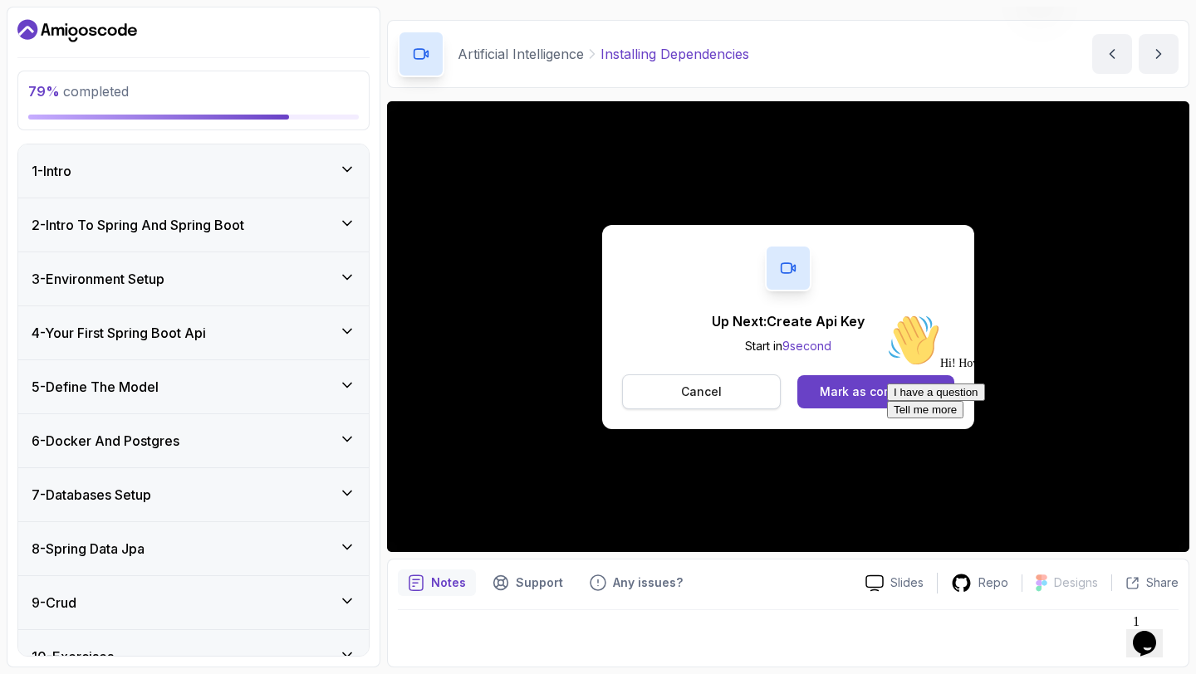
click at [655, 396] on button "Cancel" at bounding box center [701, 392] width 159 height 35
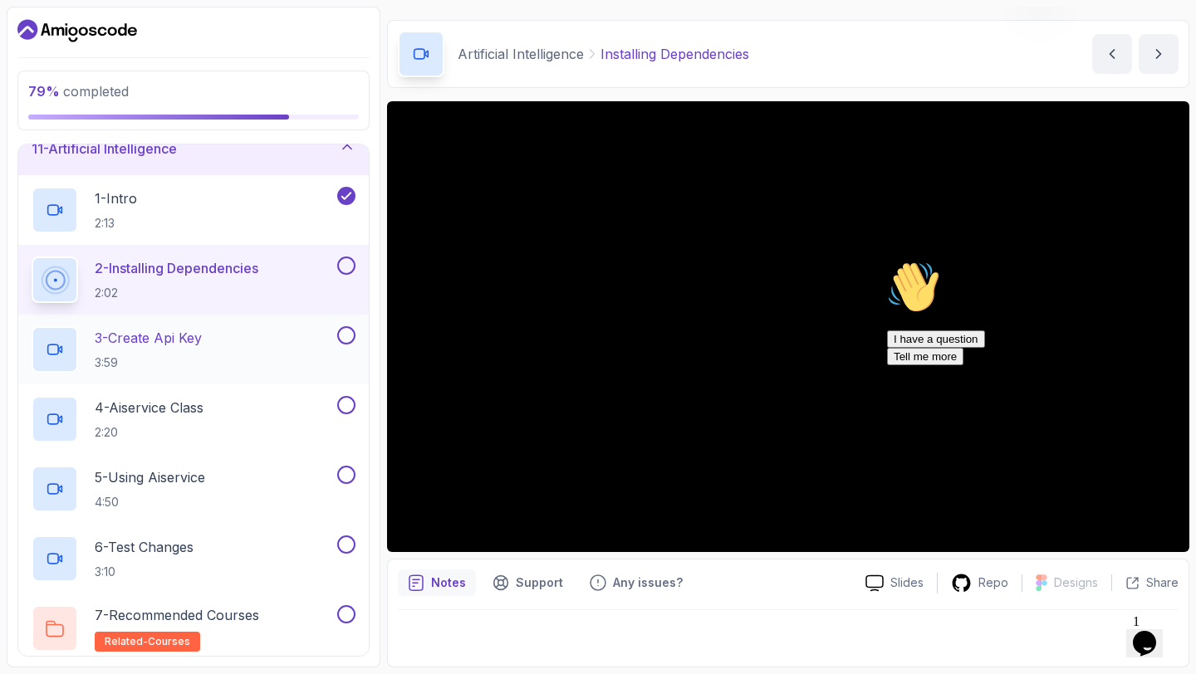
scroll to position [537, 0]
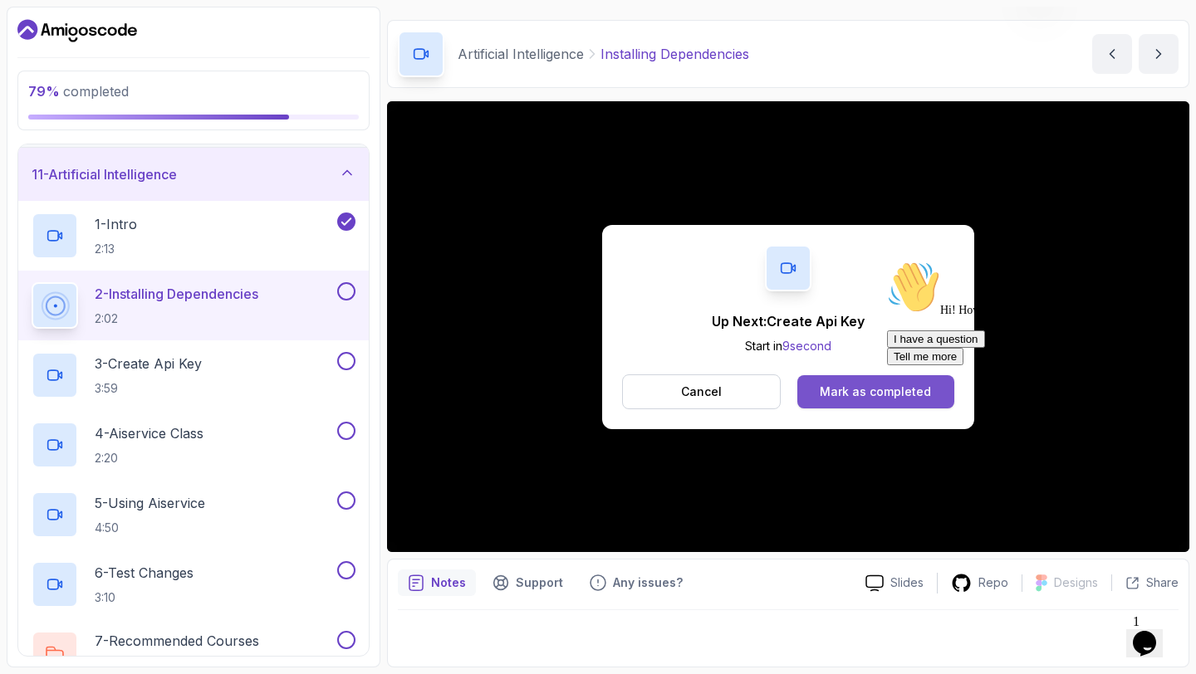
click at [855, 385] on div "Mark as completed" at bounding box center [875, 392] width 111 height 17
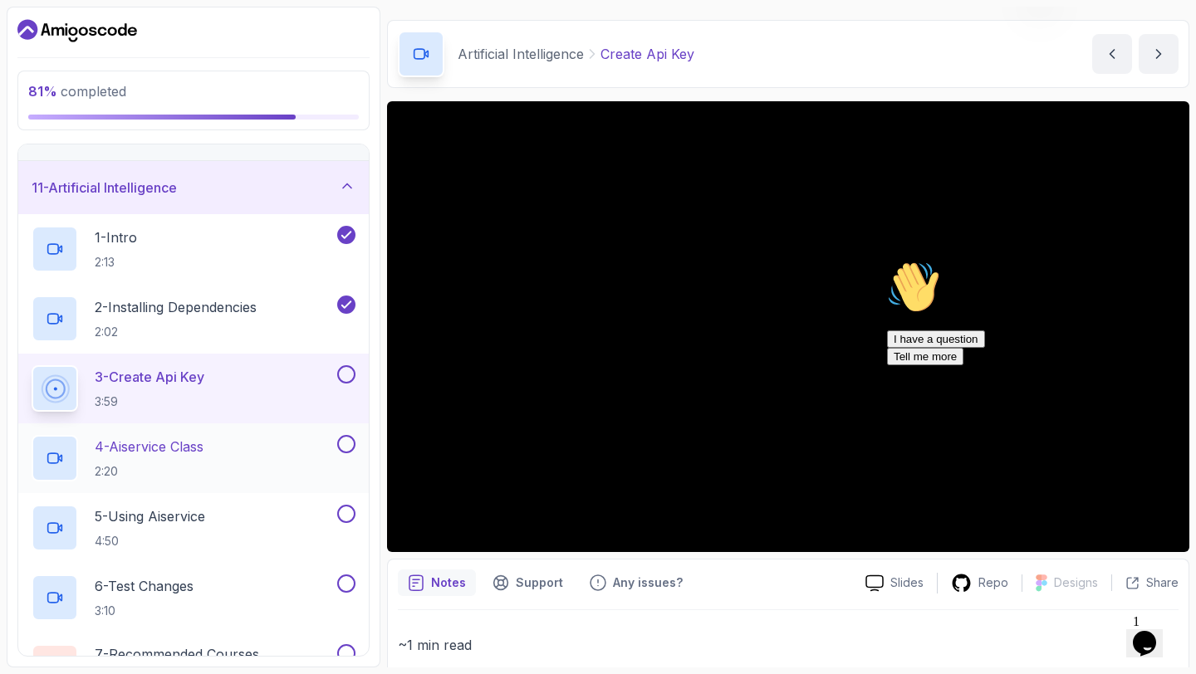
scroll to position [472, 0]
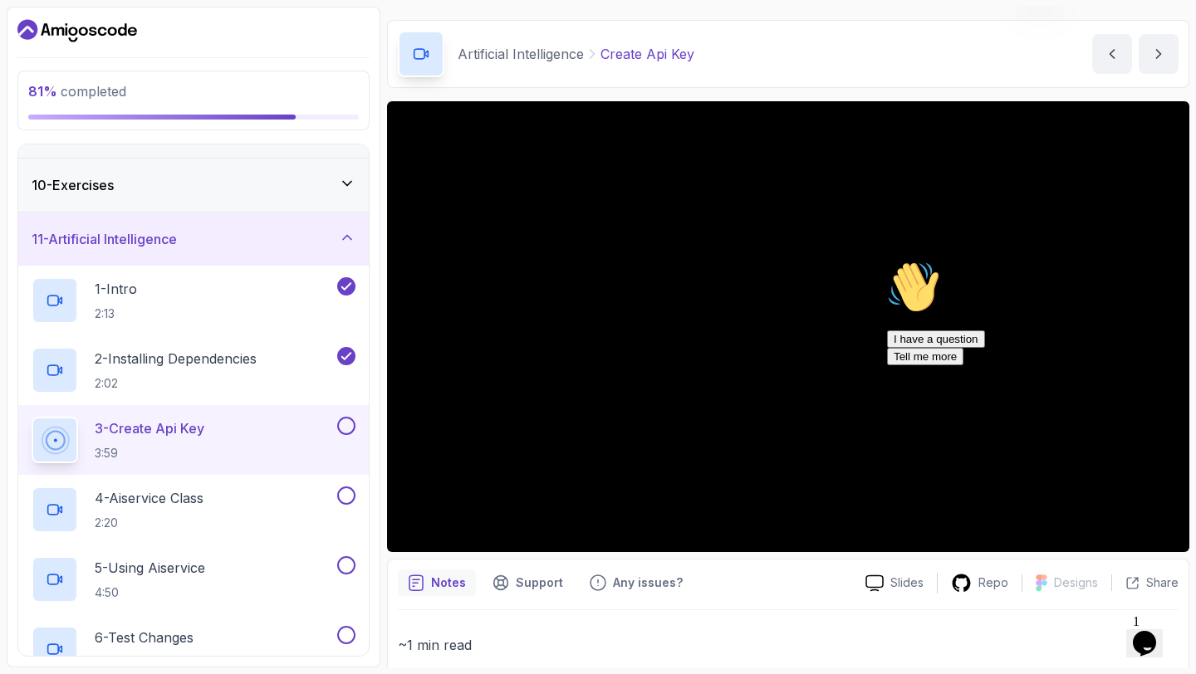
click at [887, 261] on icon "Chat attention grabber" at bounding box center [887, 261] width 0 height 0
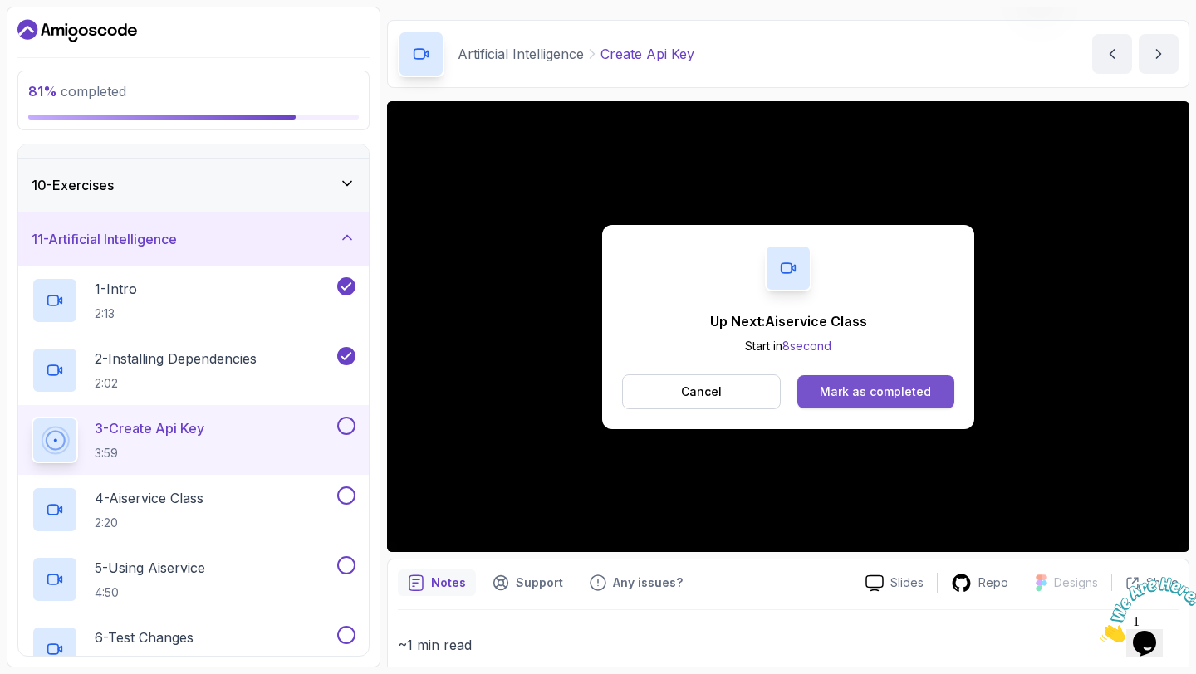
click at [869, 398] on div "Mark as completed" at bounding box center [875, 392] width 111 height 17
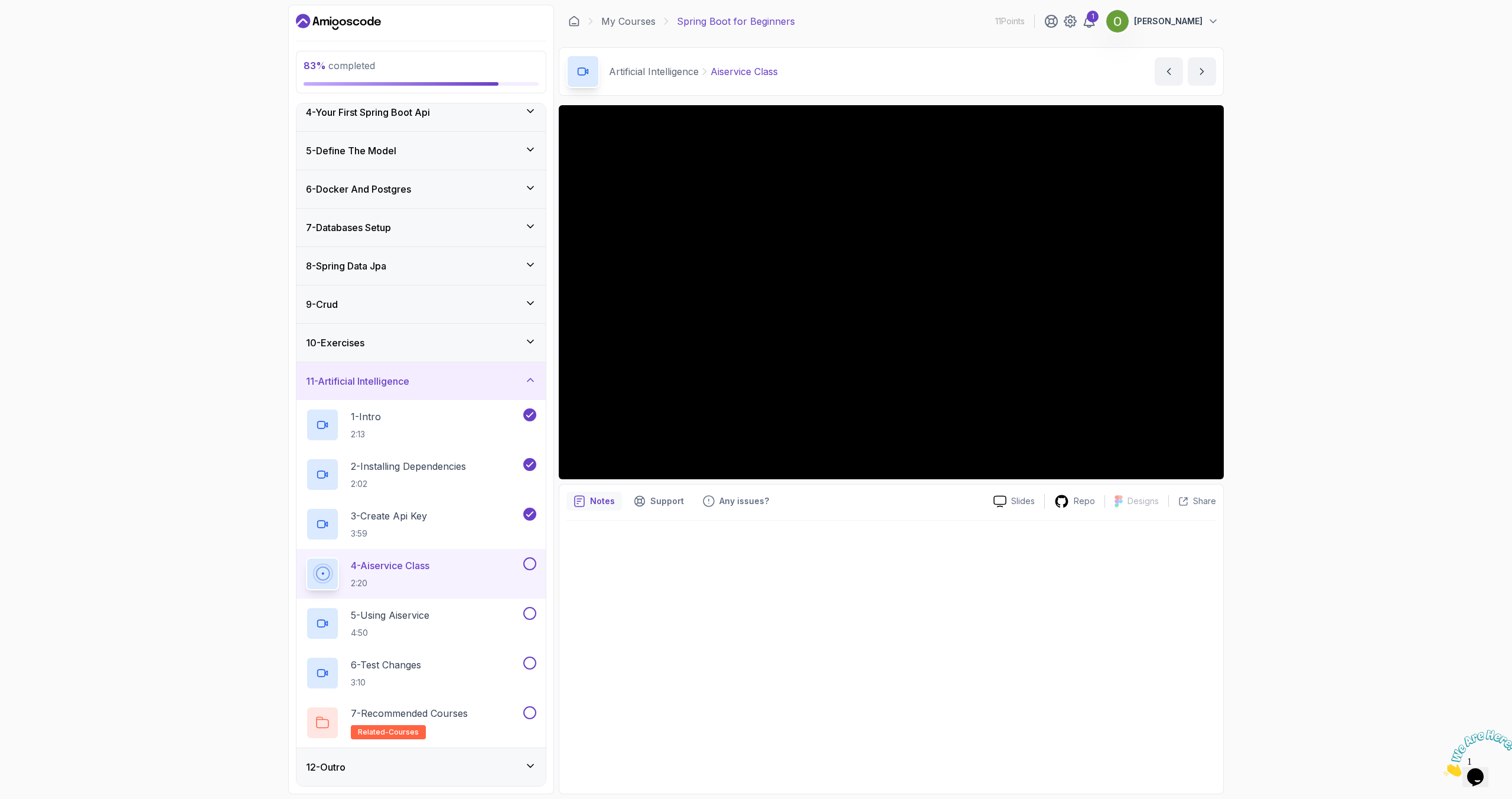
scroll to position [125, 0]
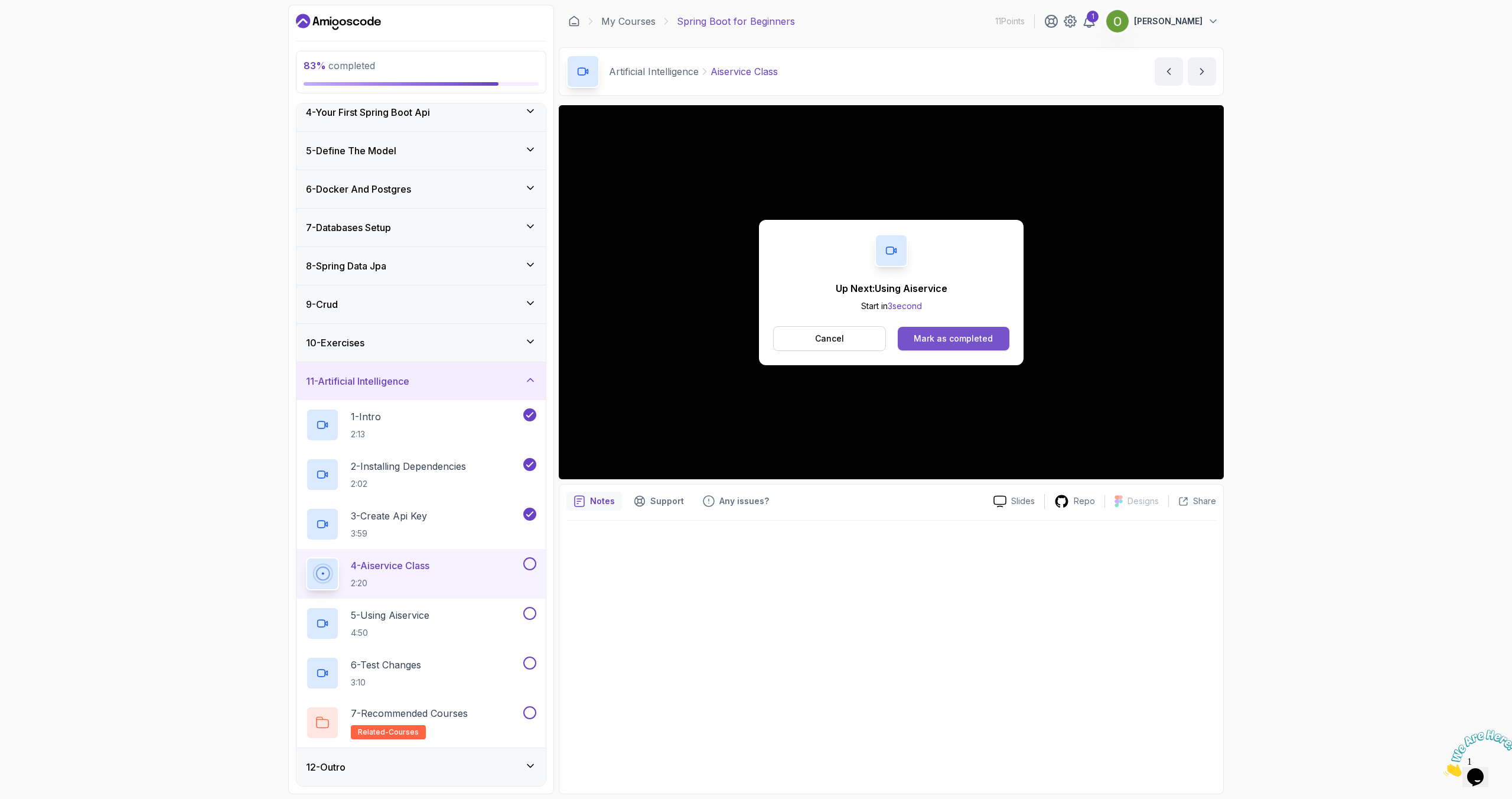
click at [850, 340] on div "Mark as completed" at bounding box center [953, 339] width 79 height 12
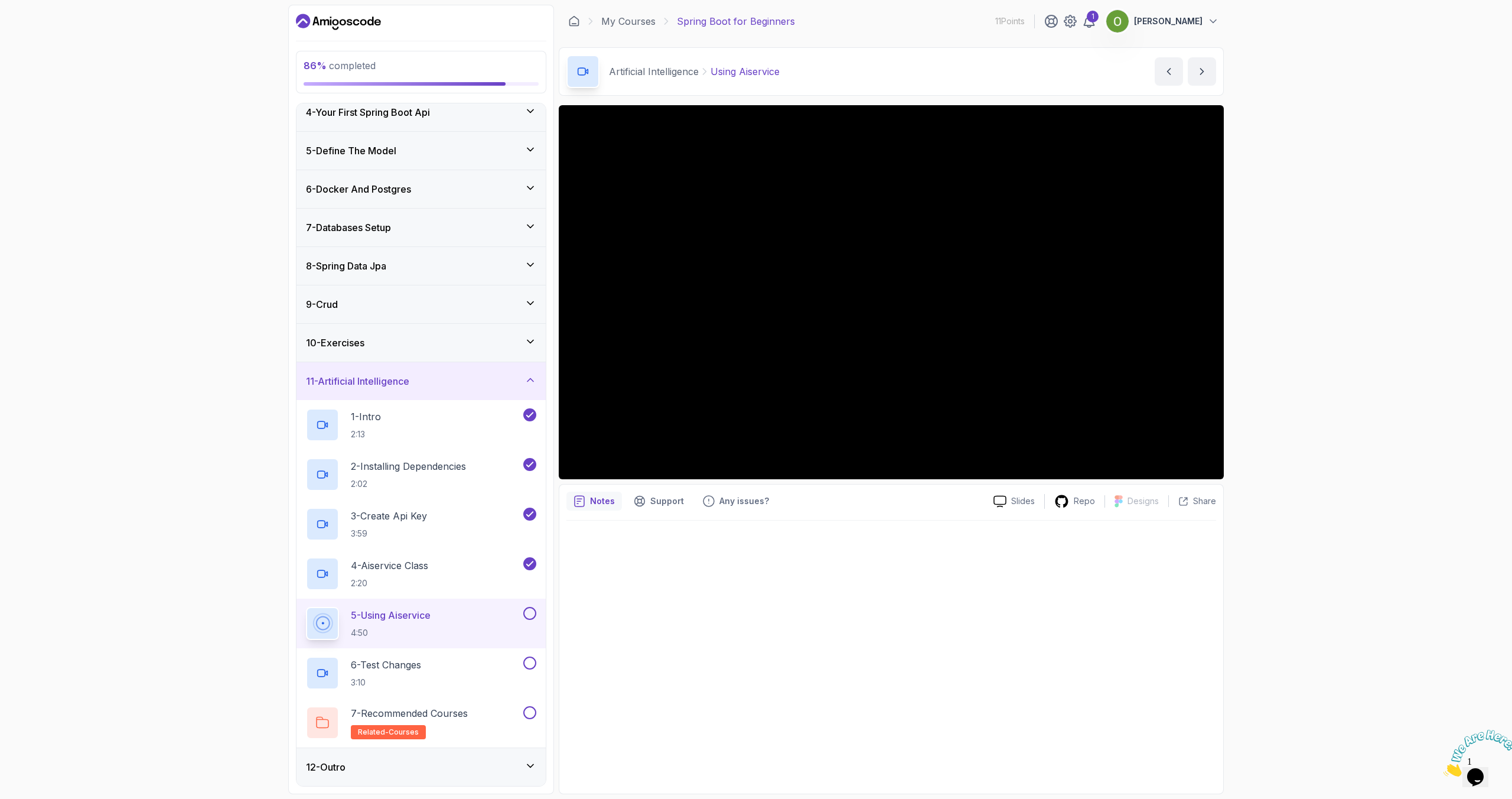
click at [400, 338] on div "10 - Exercises" at bounding box center [421, 343] width 230 height 14
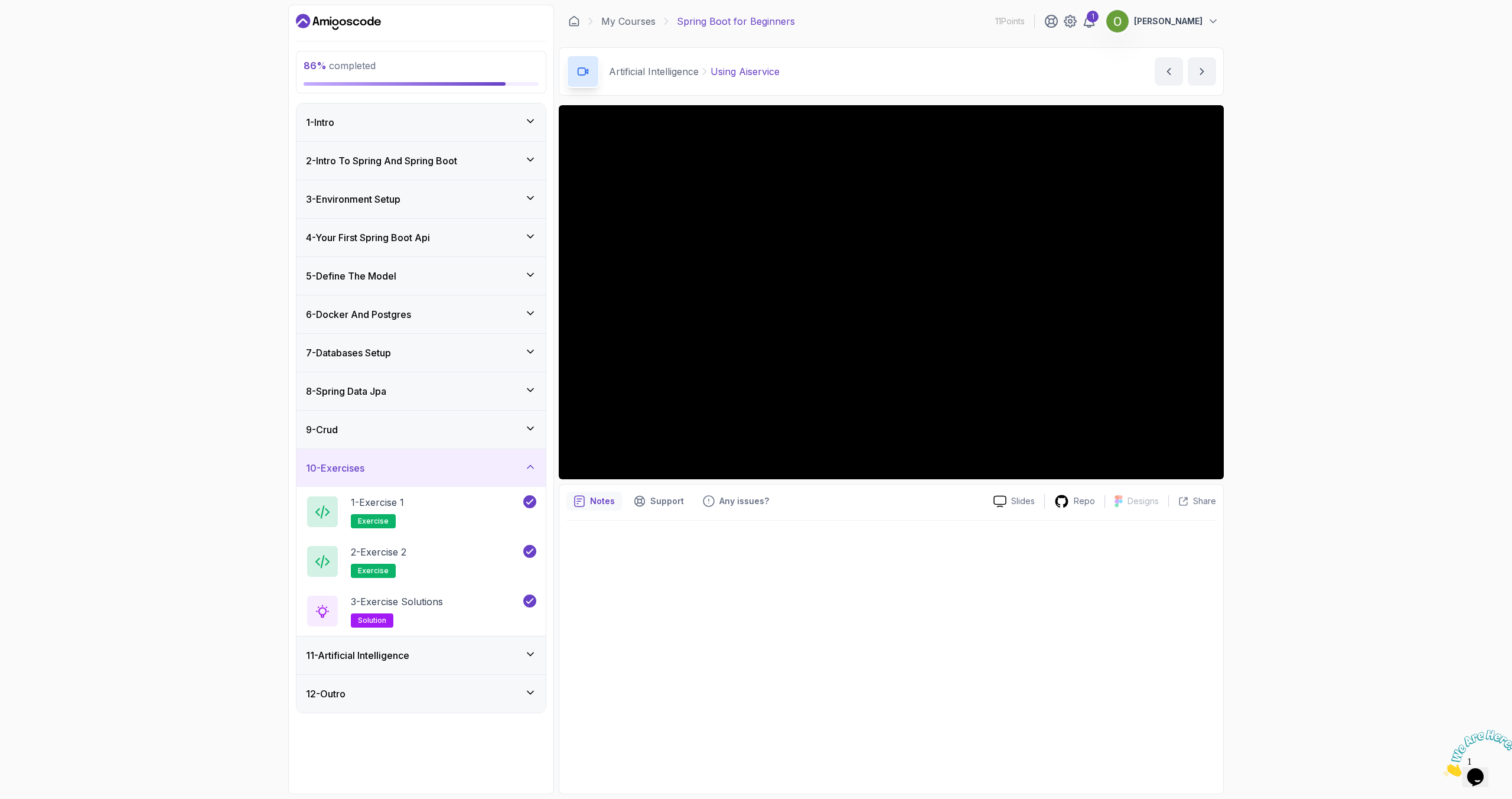
click at [367, 379] on div "8 - Spring Data Jpa" at bounding box center [421, 391] width 250 height 38
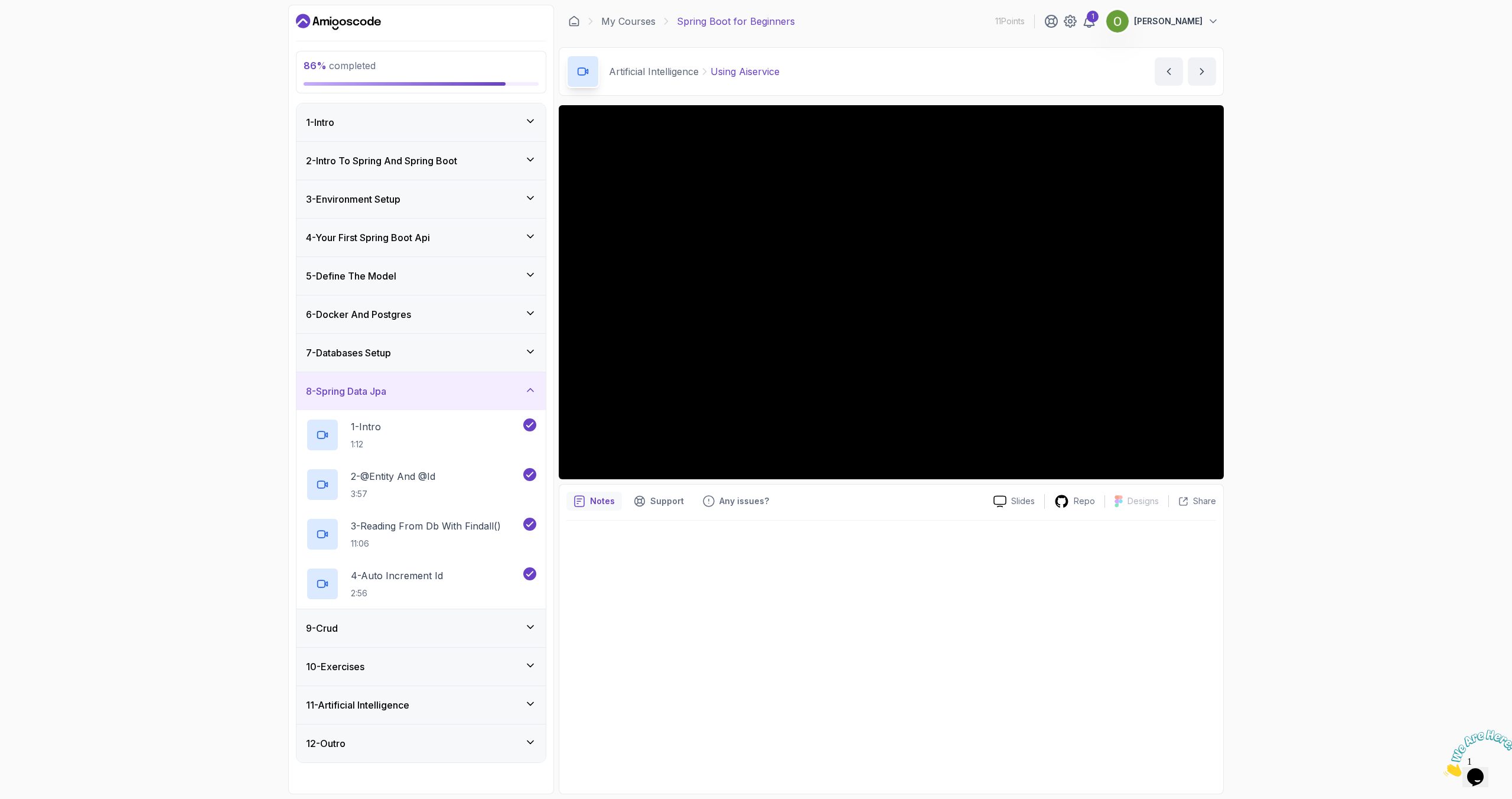
click at [371, 347] on h3 "7 - Databases Setup" at bounding box center [348, 353] width 85 height 14
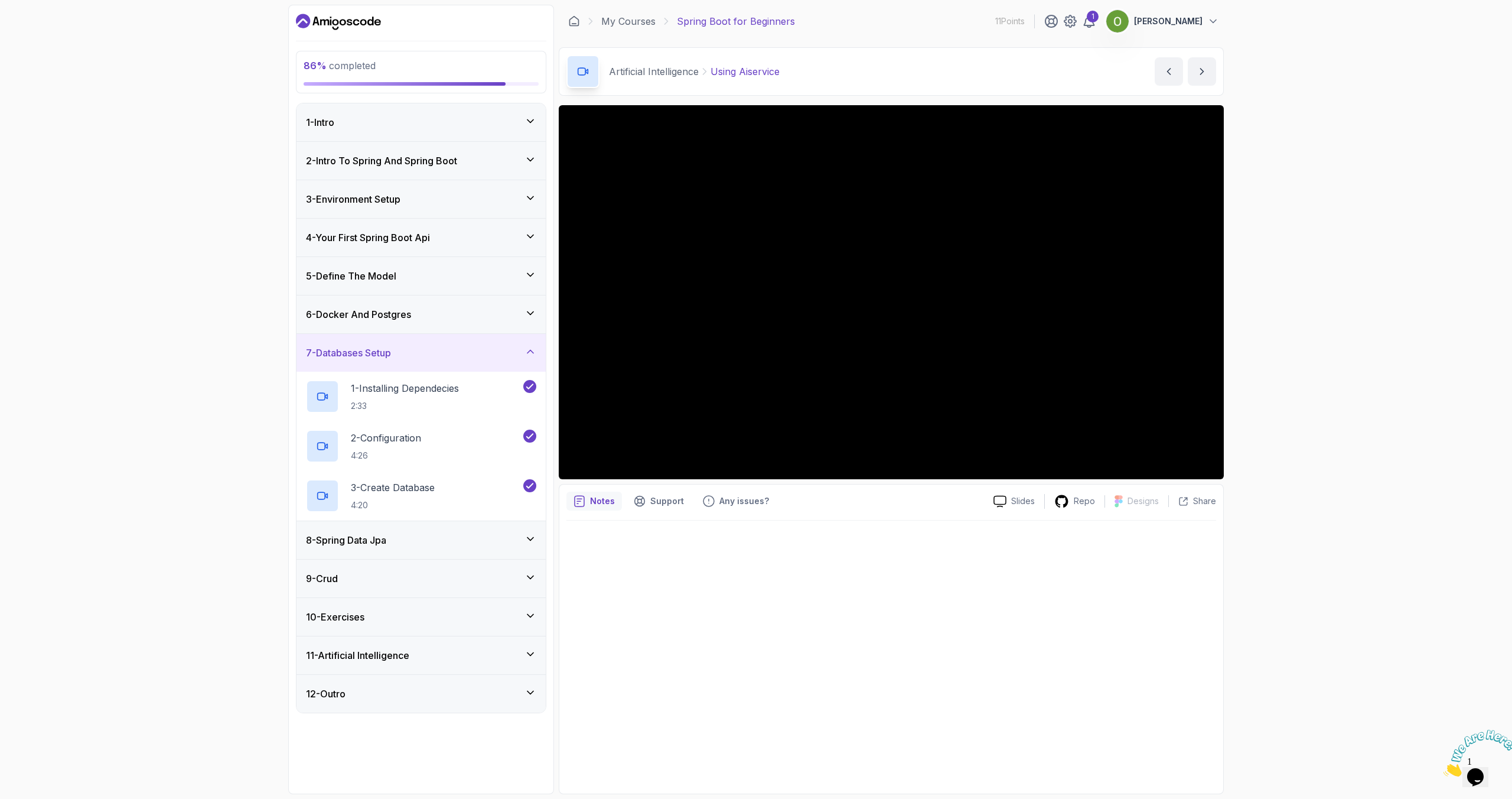
click at [371, 307] on h3 "6 - Docker And Postgres" at bounding box center [358, 314] width 105 height 14
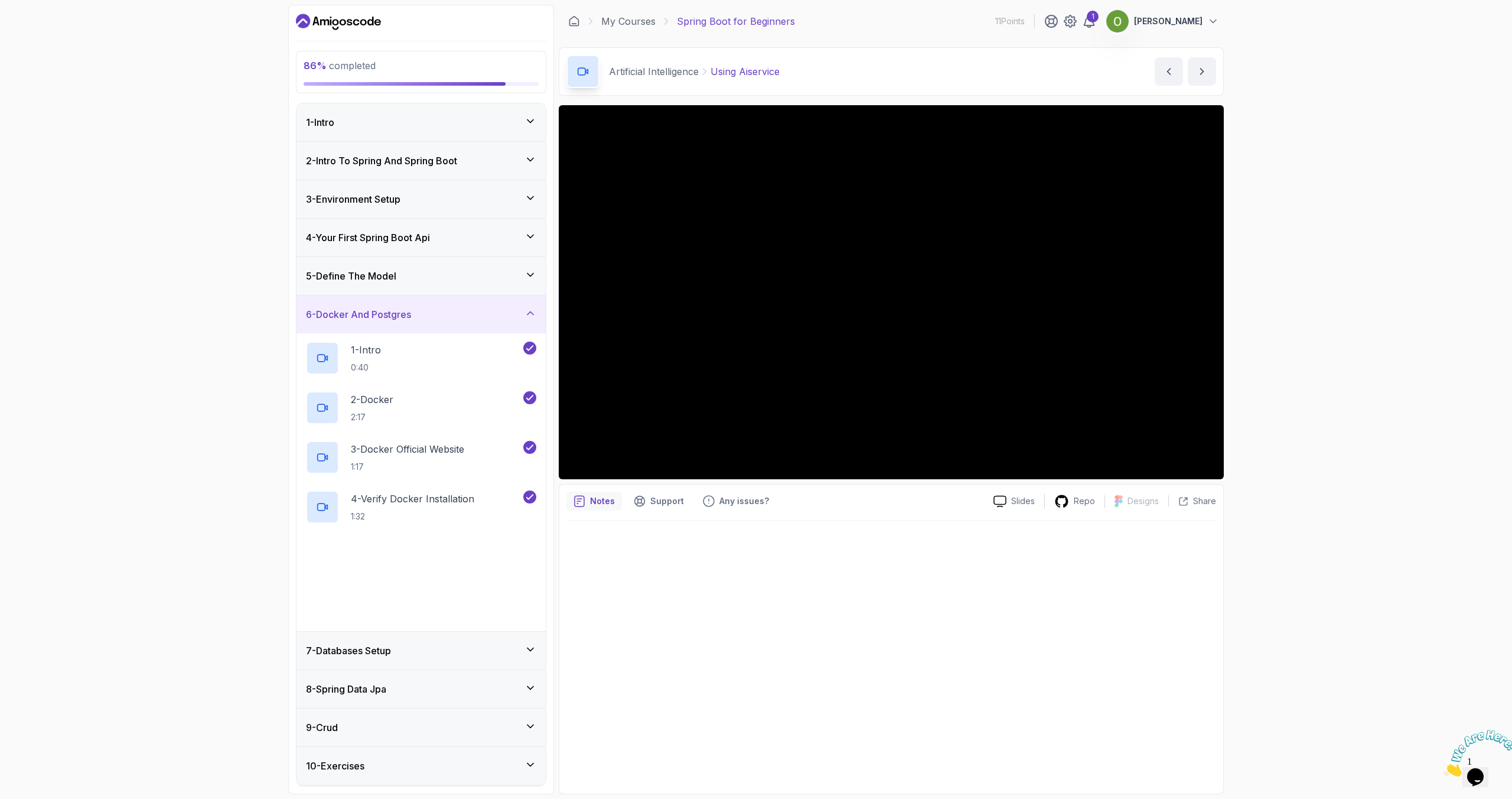
click at [369, 277] on h3 "5 - Define The Model" at bounding box center [351, 276] width 90 height 14
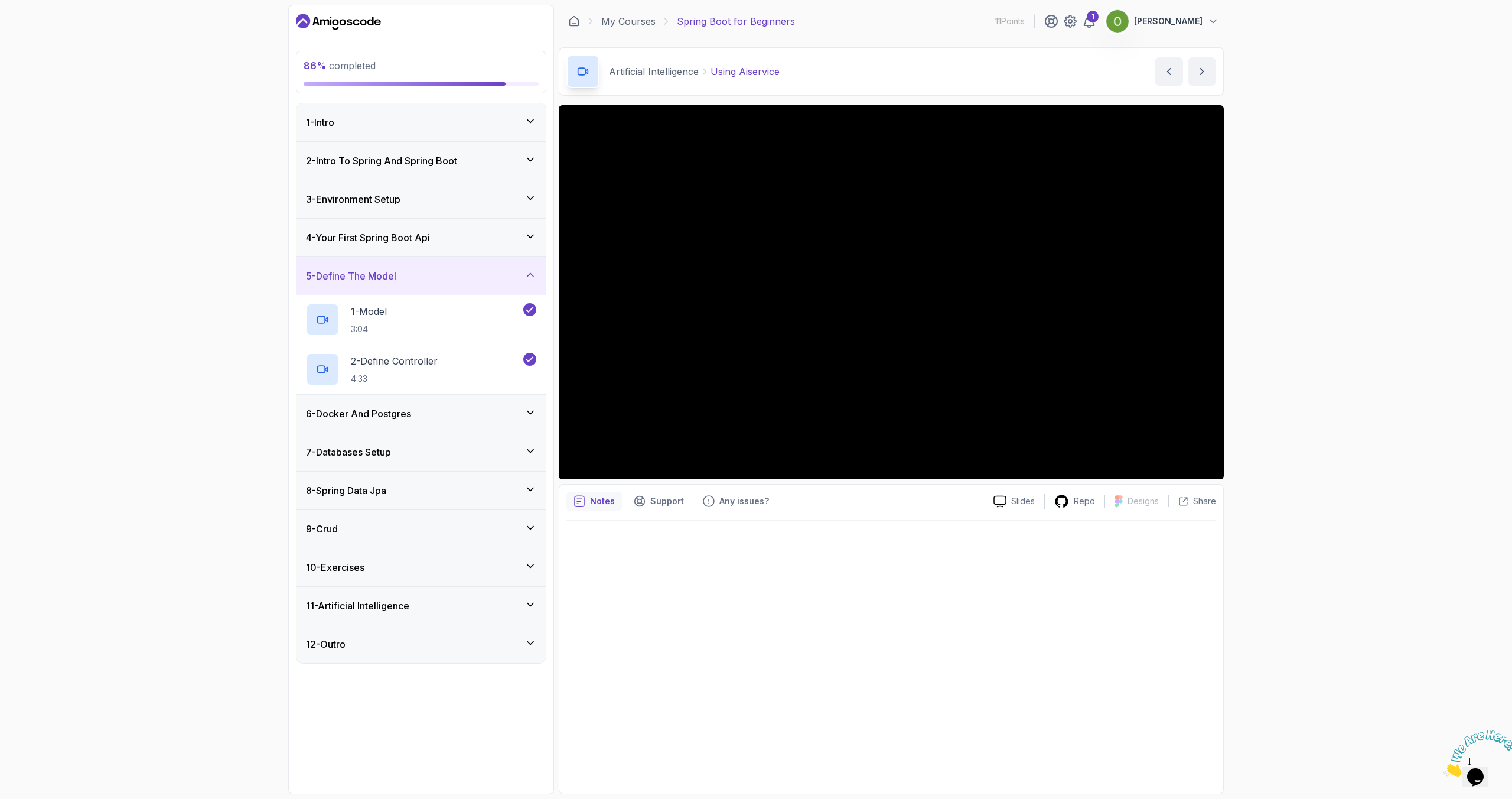
click at [368, 237] on h3 "4 - Your First Spring Boot Api" at bounding box center [368, 238] width 124 height 14
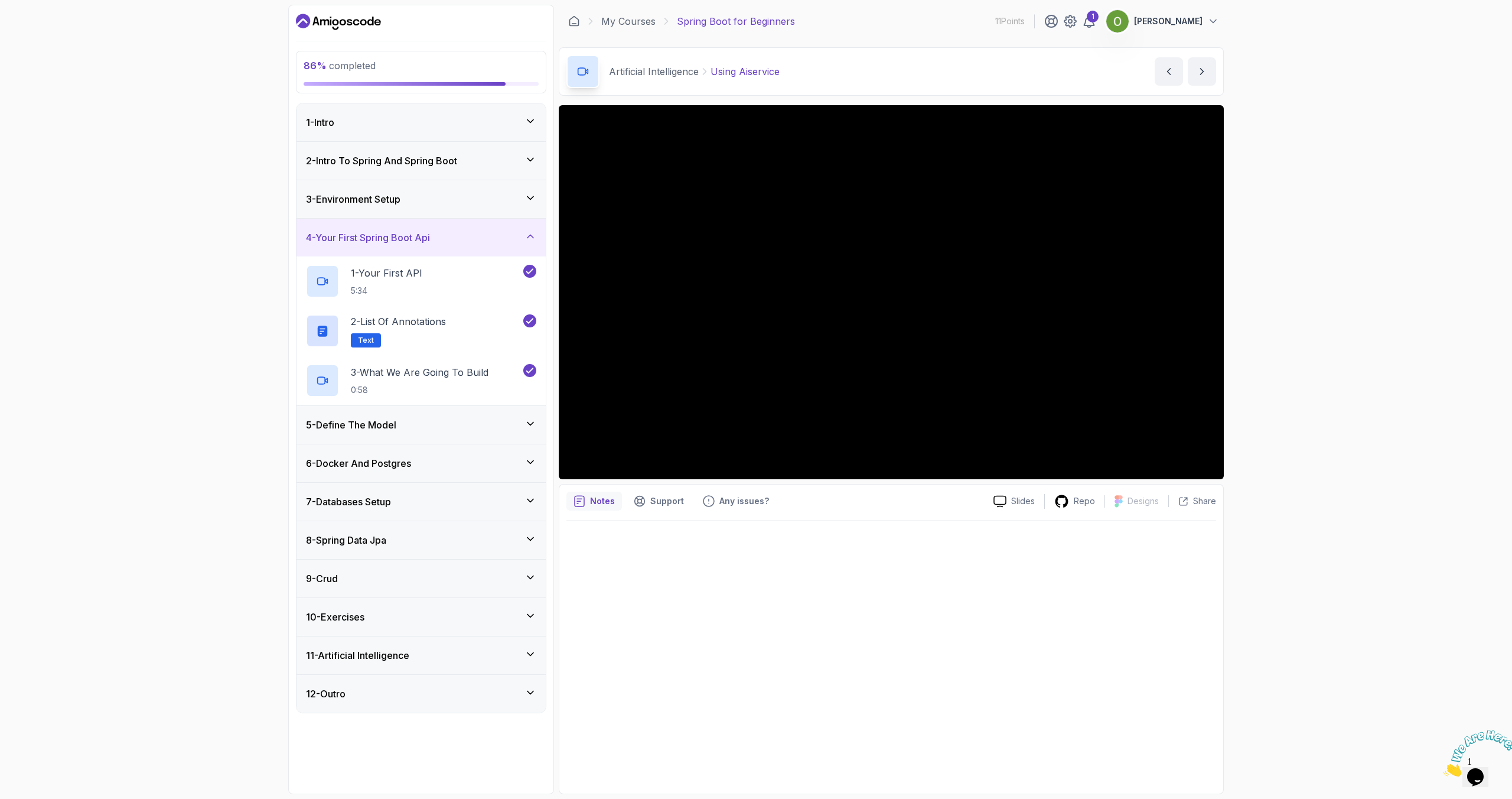
click at [366, 213] on div "3 - Environment Setup" at bounding box center [421, 199] width 250 height 38
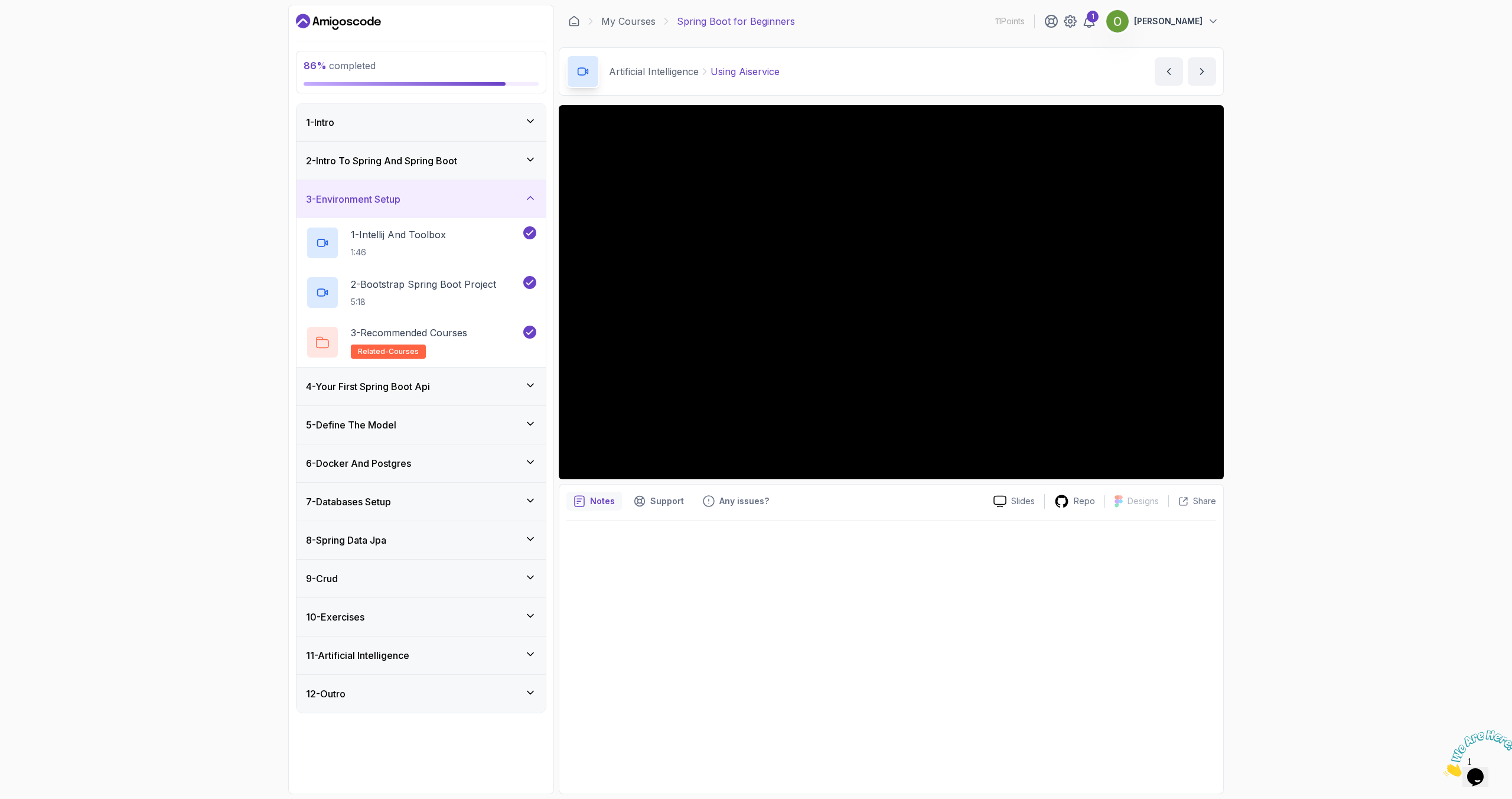
click at [365, 172] on div "2 - Intro To Spring And Spring Boot" at bounding box center [421, 160] width 250 height 38
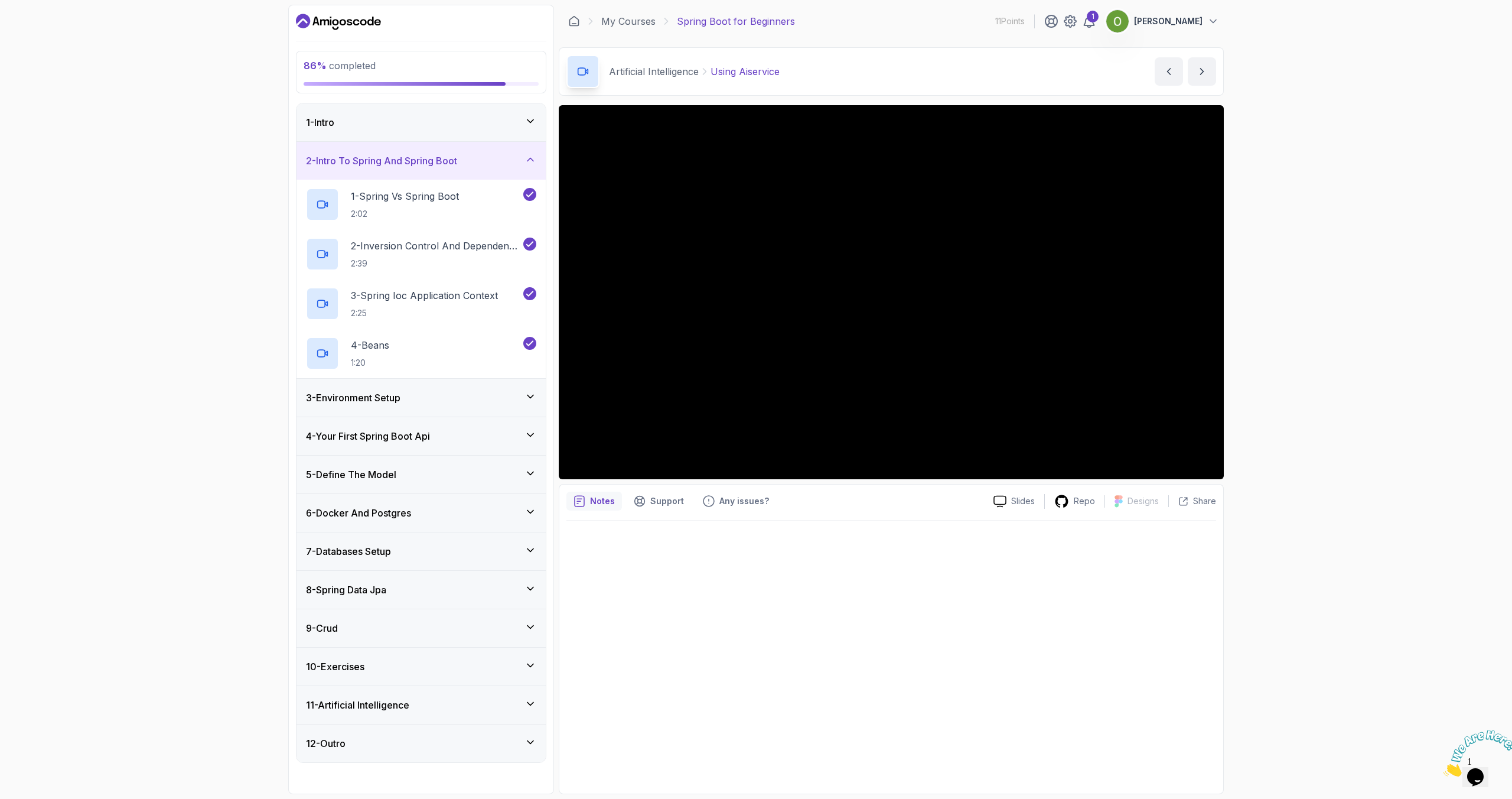
click at [358, 131] on div "1 - Intro" at bounding box center [421, 122] width 250 height 38
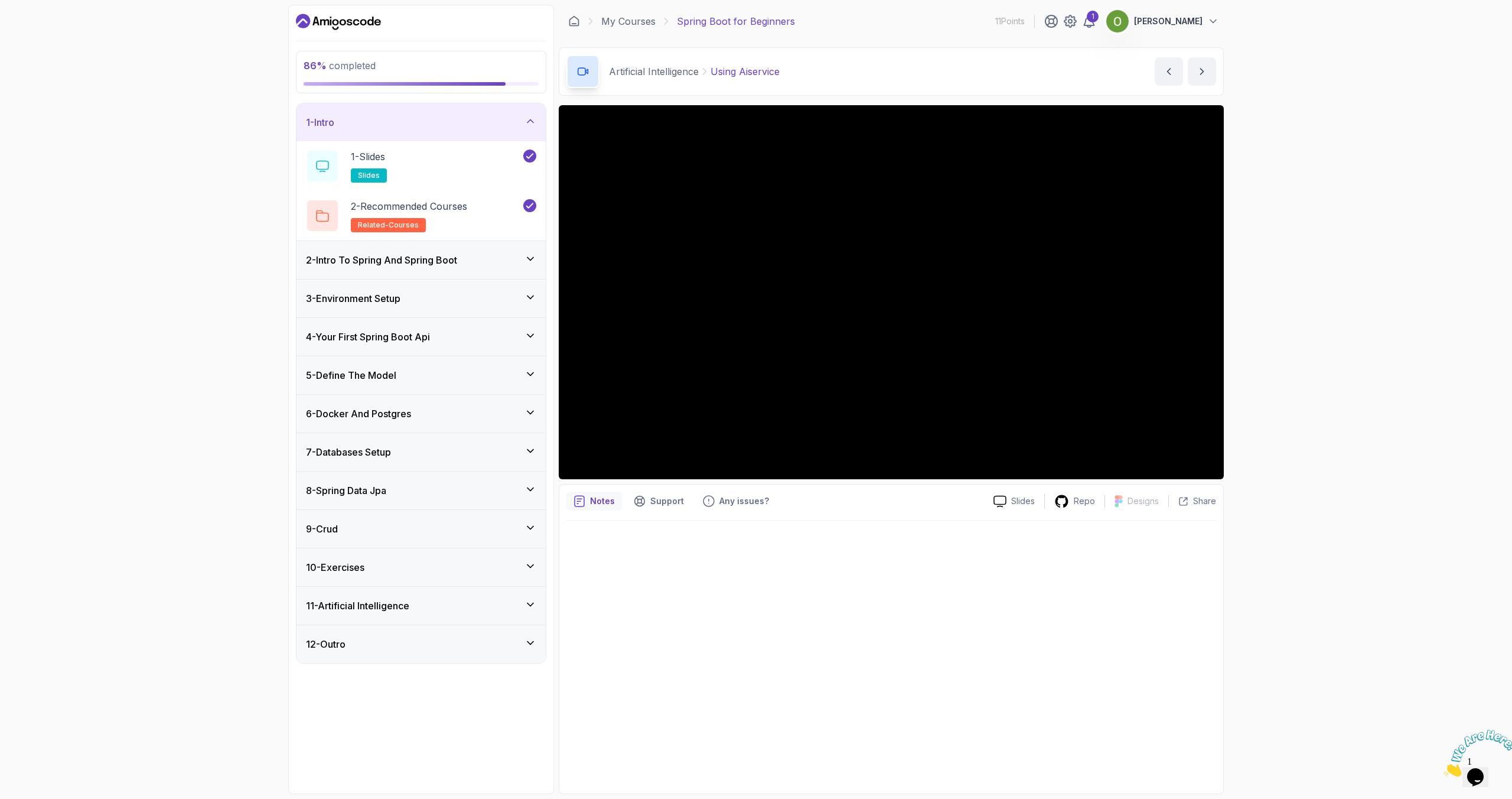
click at [335, 480] on h3 "11 - Artificial Intelligence" at bounding box center [357, 605] width 103 height 14
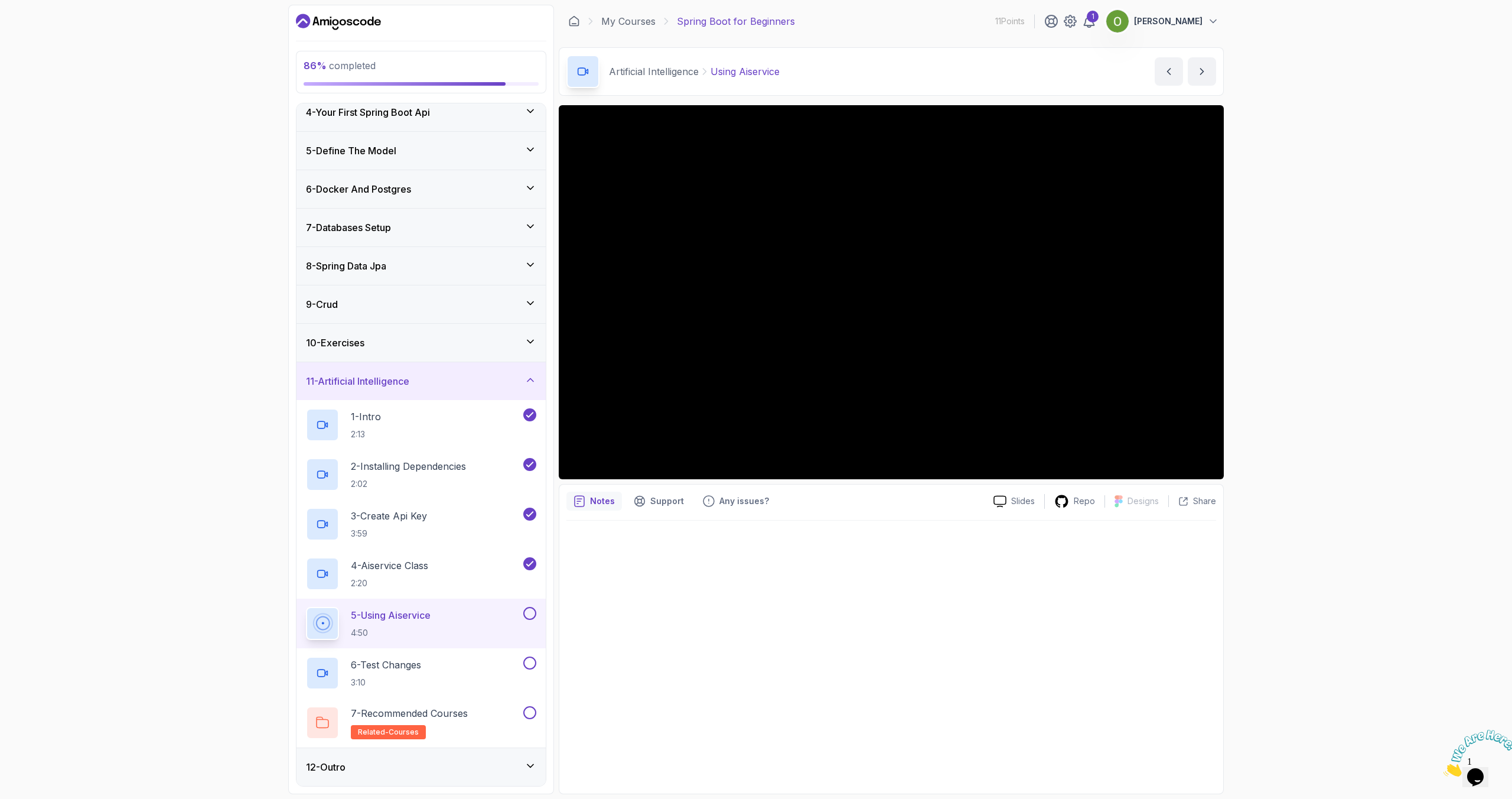
scroll to position [73, 0]
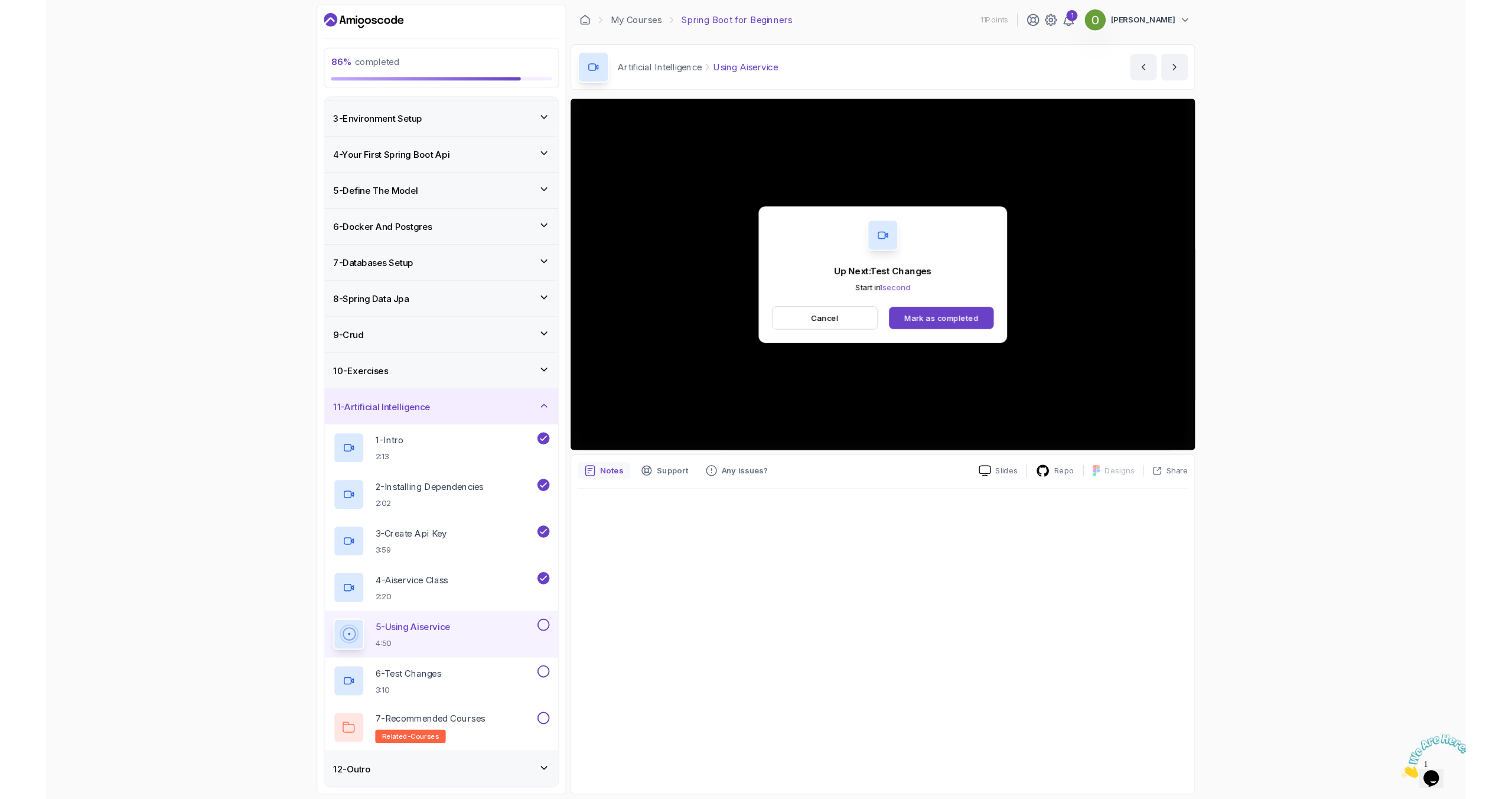
scroll to position [125, 0]
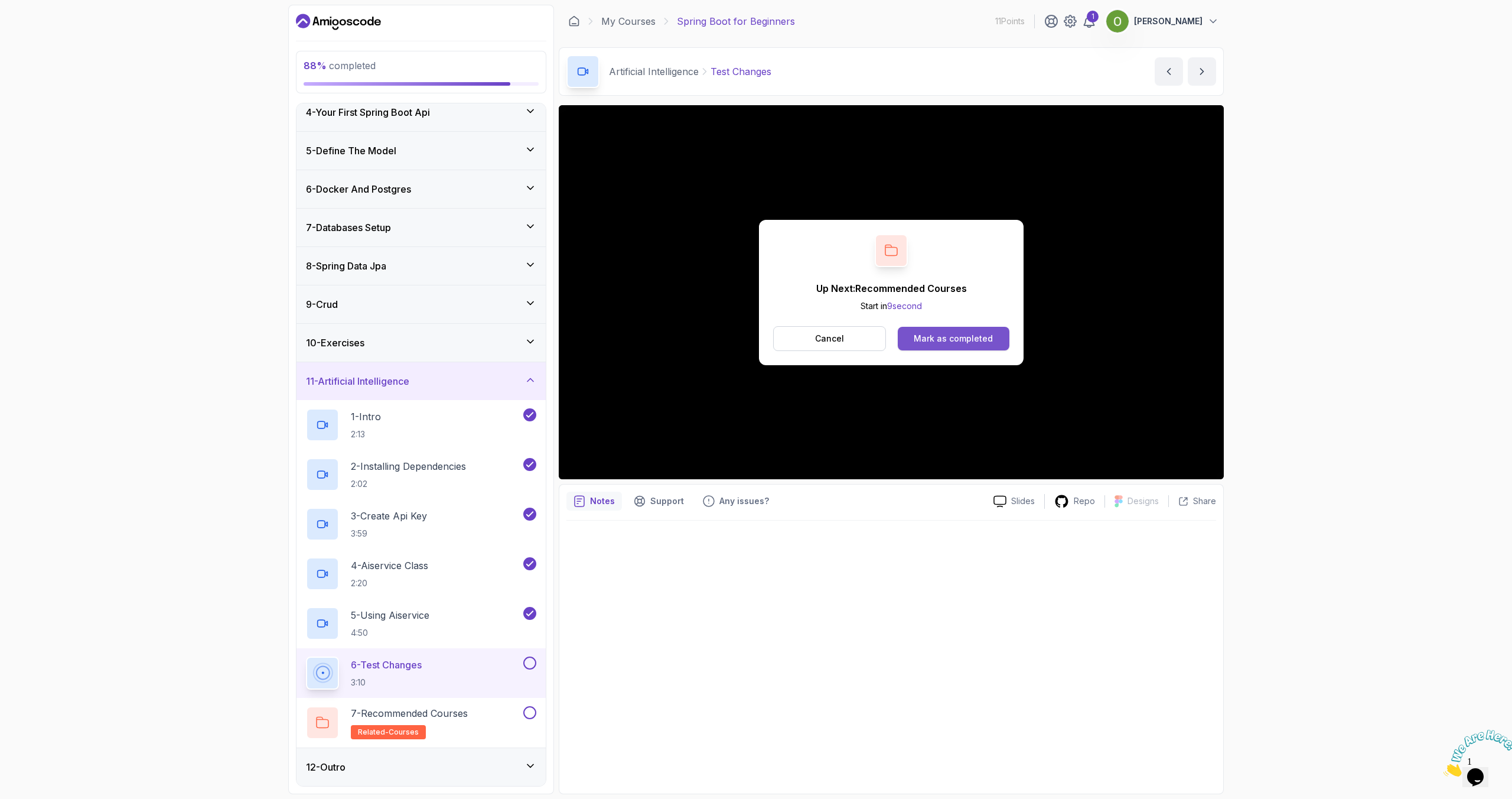
click at [850, 337] on div "Mark as completed" at bounding box center [953, 339] width 79 height 12
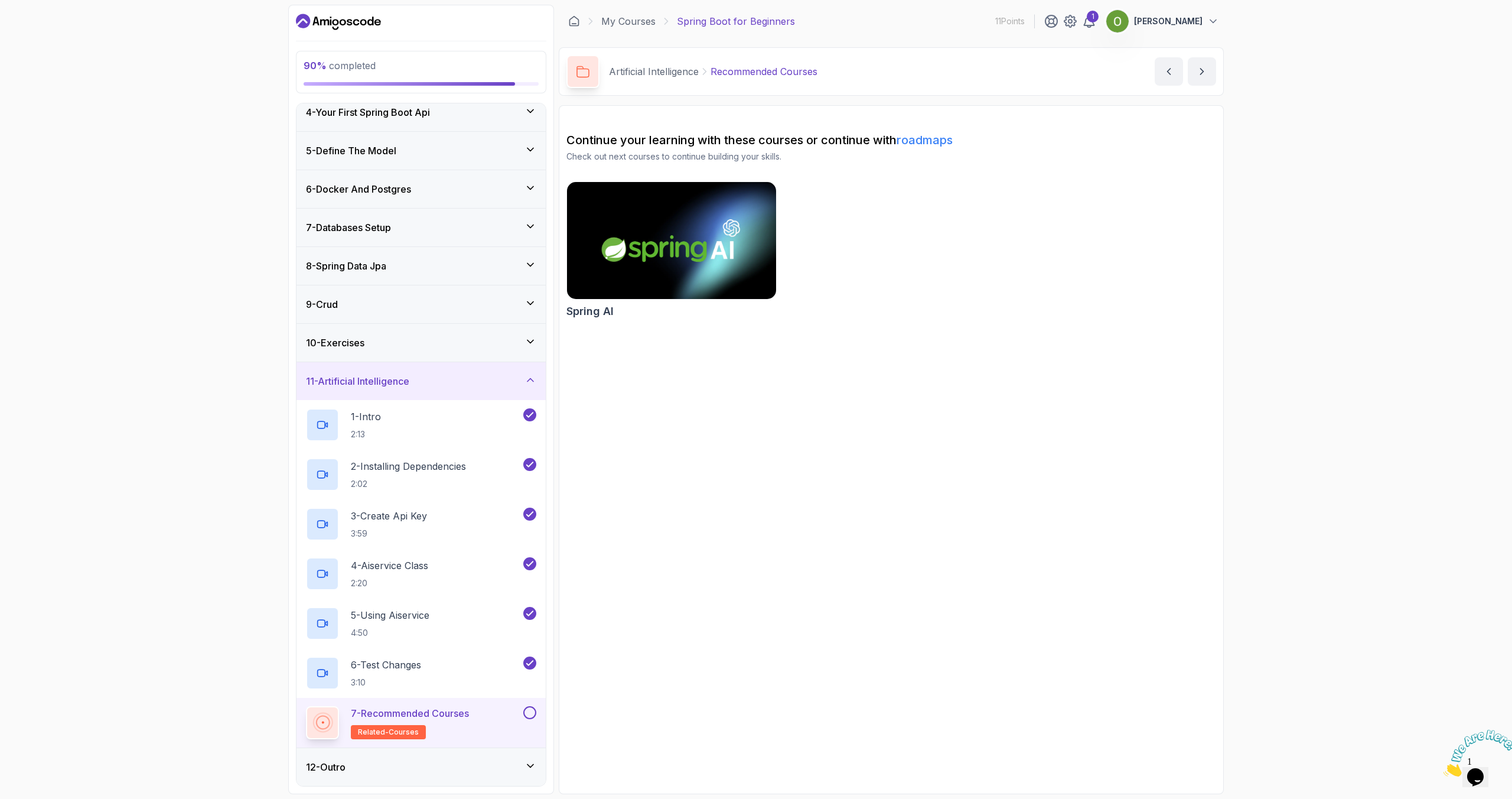
click at [661, 261] on img at bounding box center [671, 240] width 220 height 123
click at [532, 480] on button at bounding box center [530, 713] width 13 height 13
click at [380, 480] on div "12 - Outro" at bounding box center [421, 767] width 230 height 14
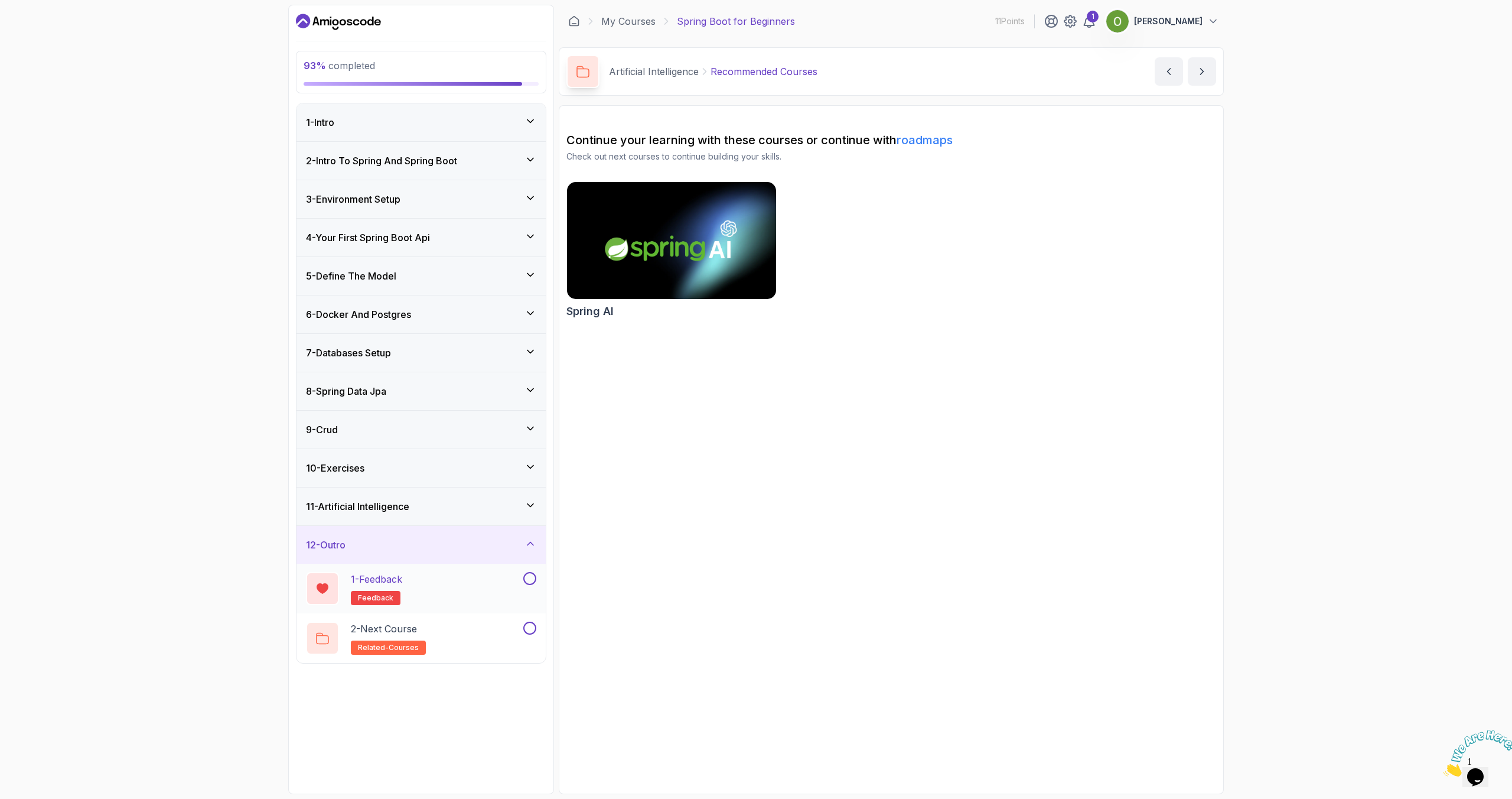
click at [447, 480] on div "1 - Feedback feedback" at bounding box center [413, 588] width 215 height 33
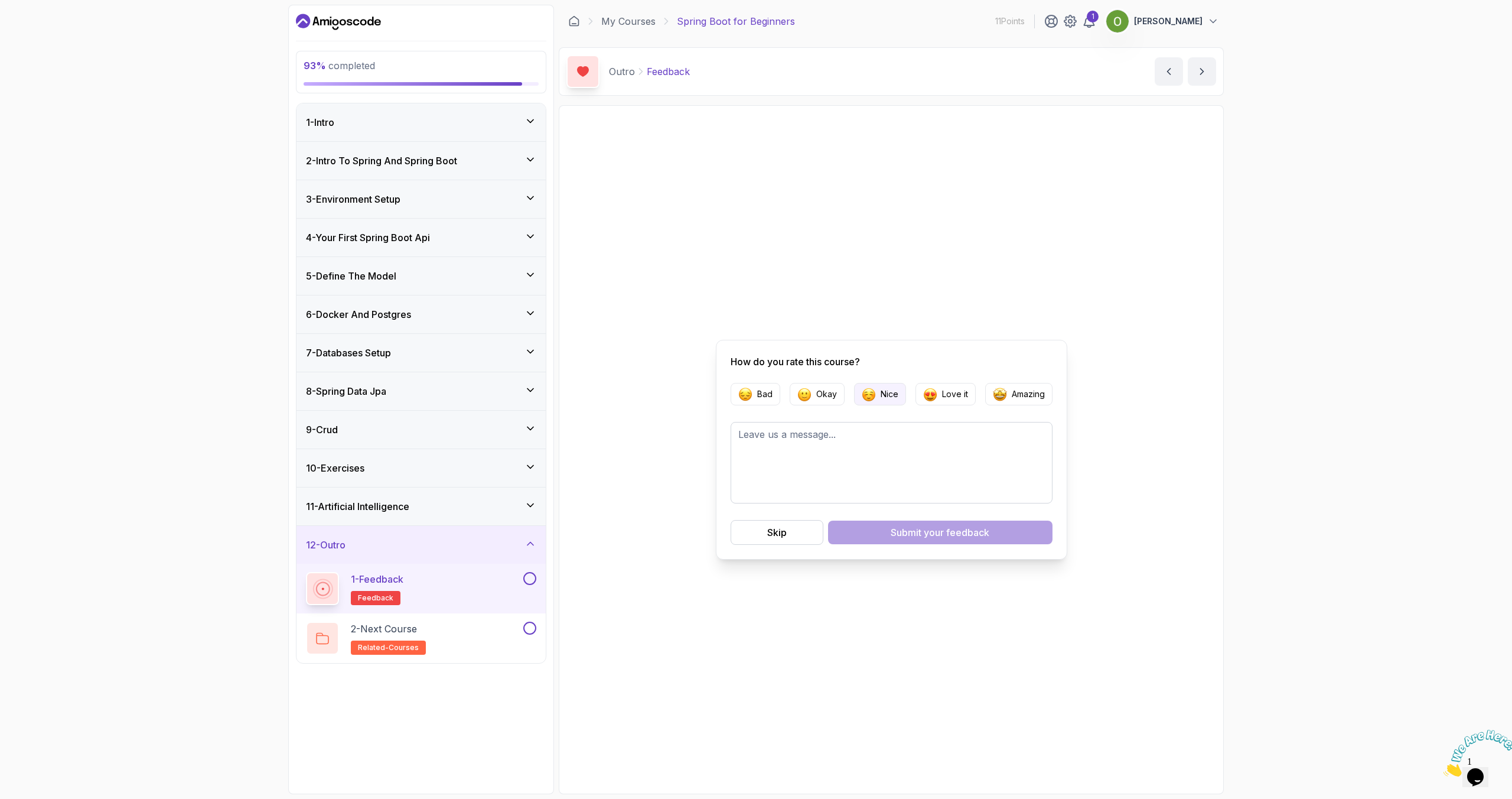
click at [850, 393] on img "button" at bounding box center [869, 394] width 14 height 14
click at [850, 480] on button "Submit your feedback" at bounding box center [941, 532] width 225 height 23
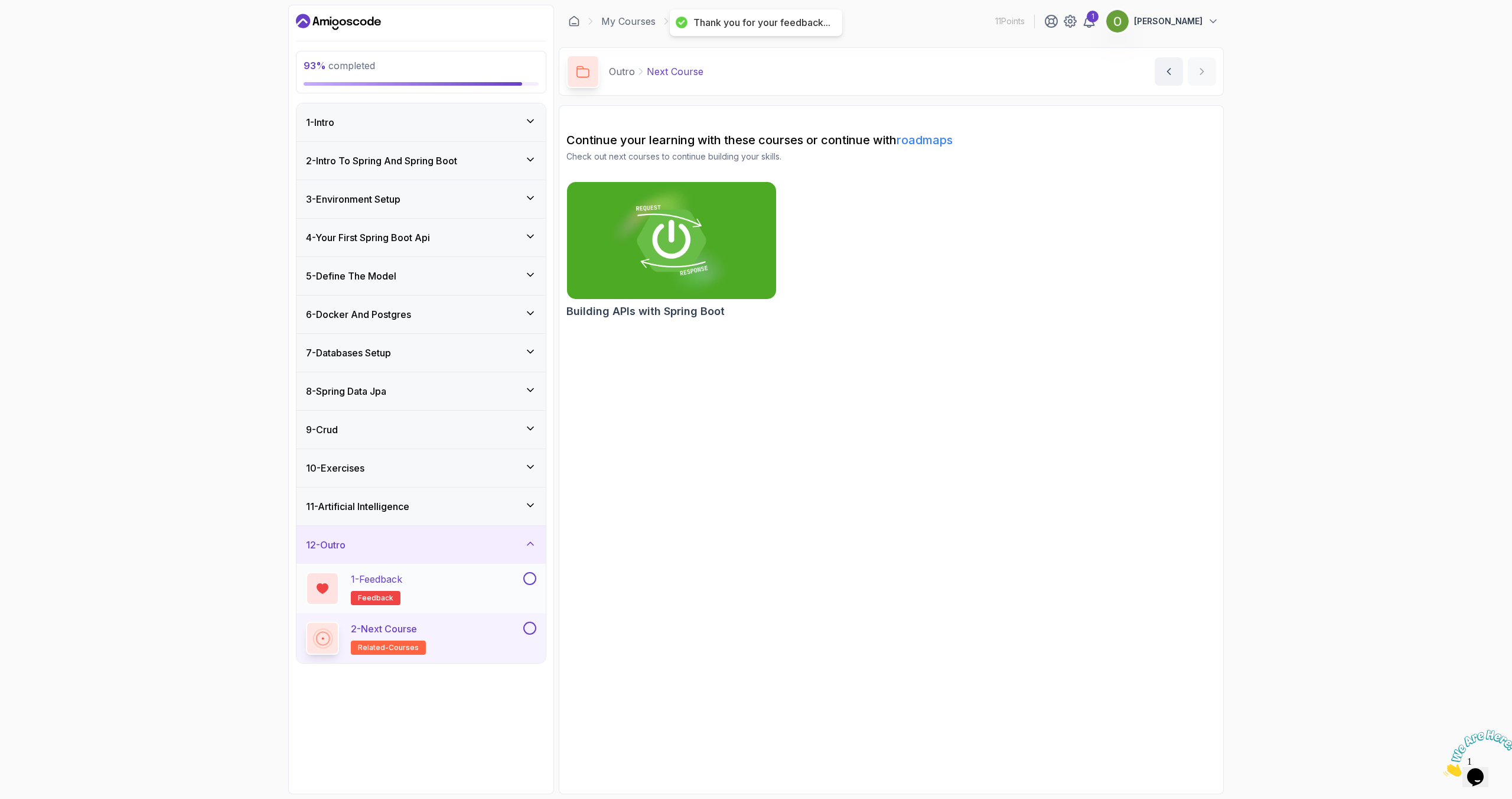
click at [531, 480] on button at bounding box center [530, 578] width 13 height 13
click at [479, 480] on div "2 - Next Course related-courses" at bounding box center [413, 638] width 215 height 33
click at [688, 240] on img at bounding box center [671, 240] width 220 height 123
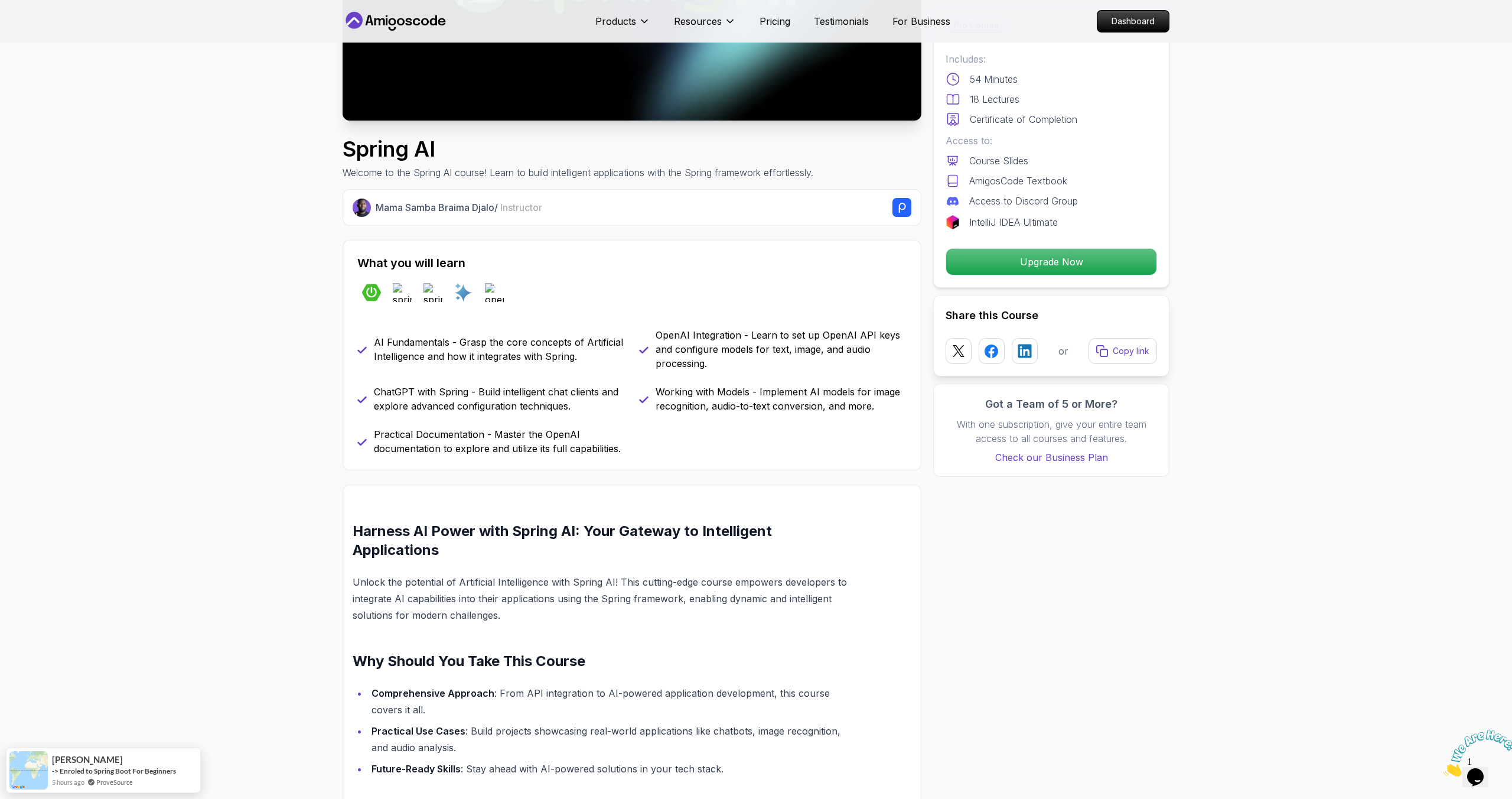
scroll to position [357, 0]
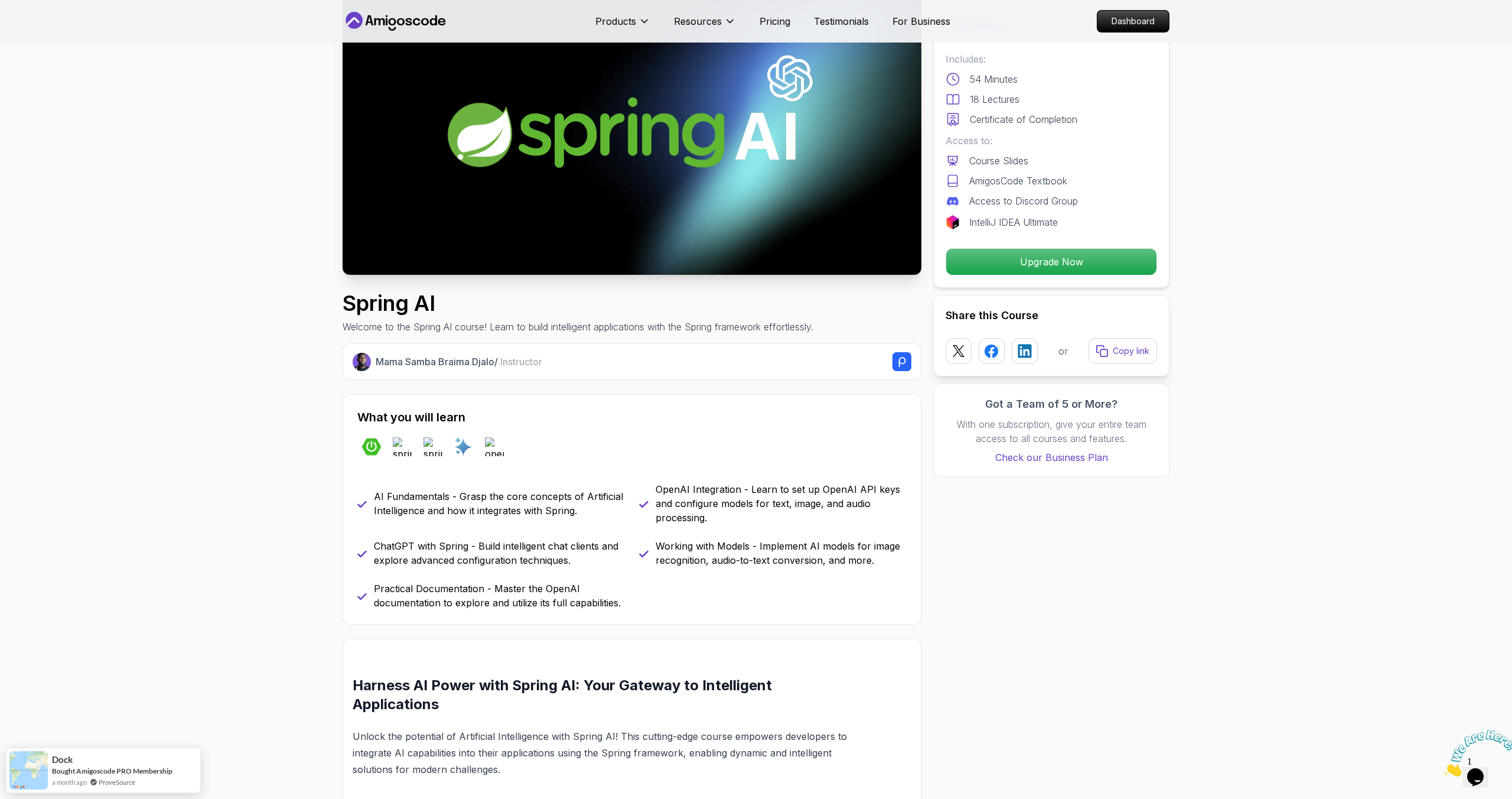
scroll to position [0, 0]
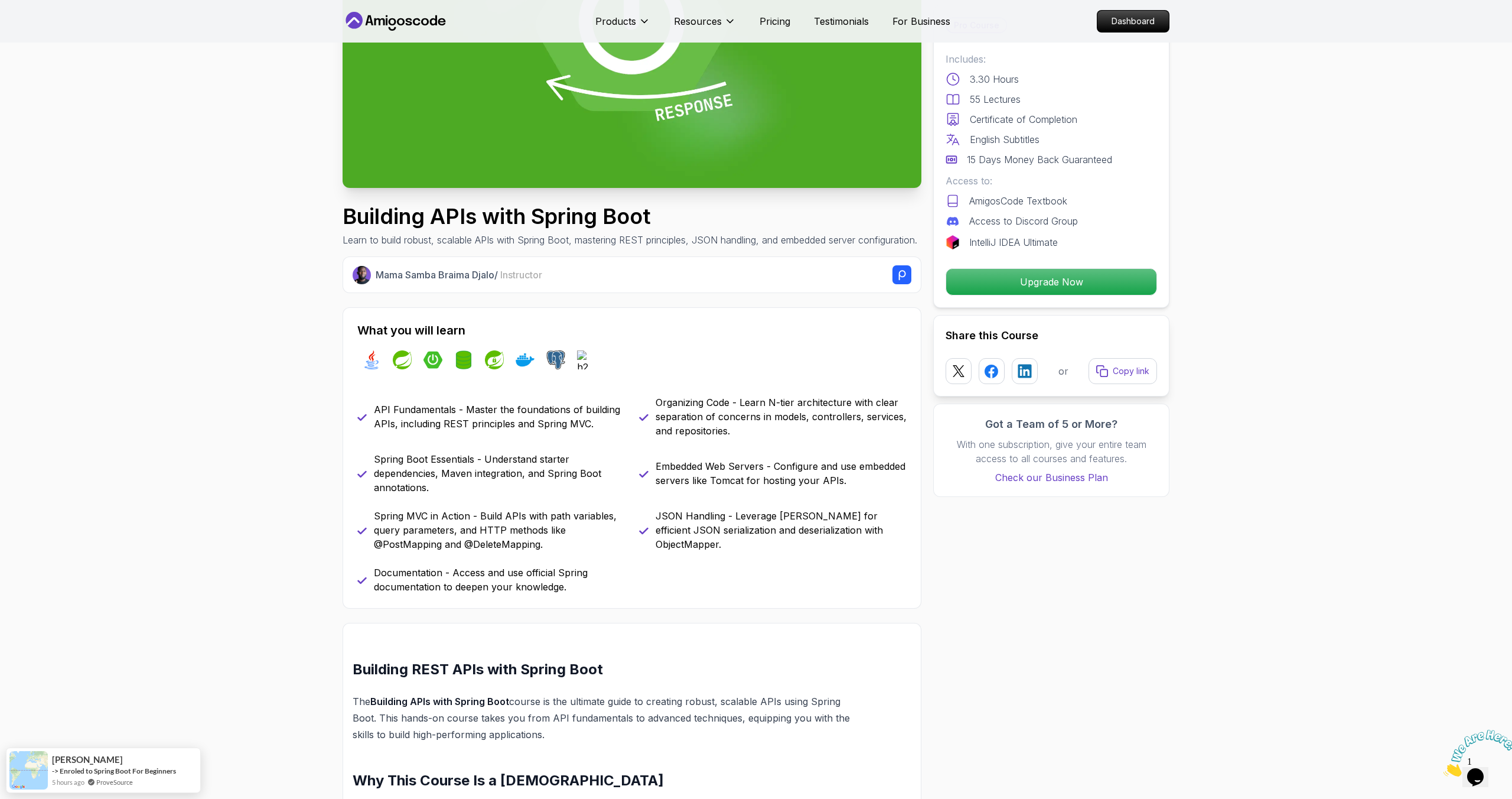
scroll to position [270, 0]
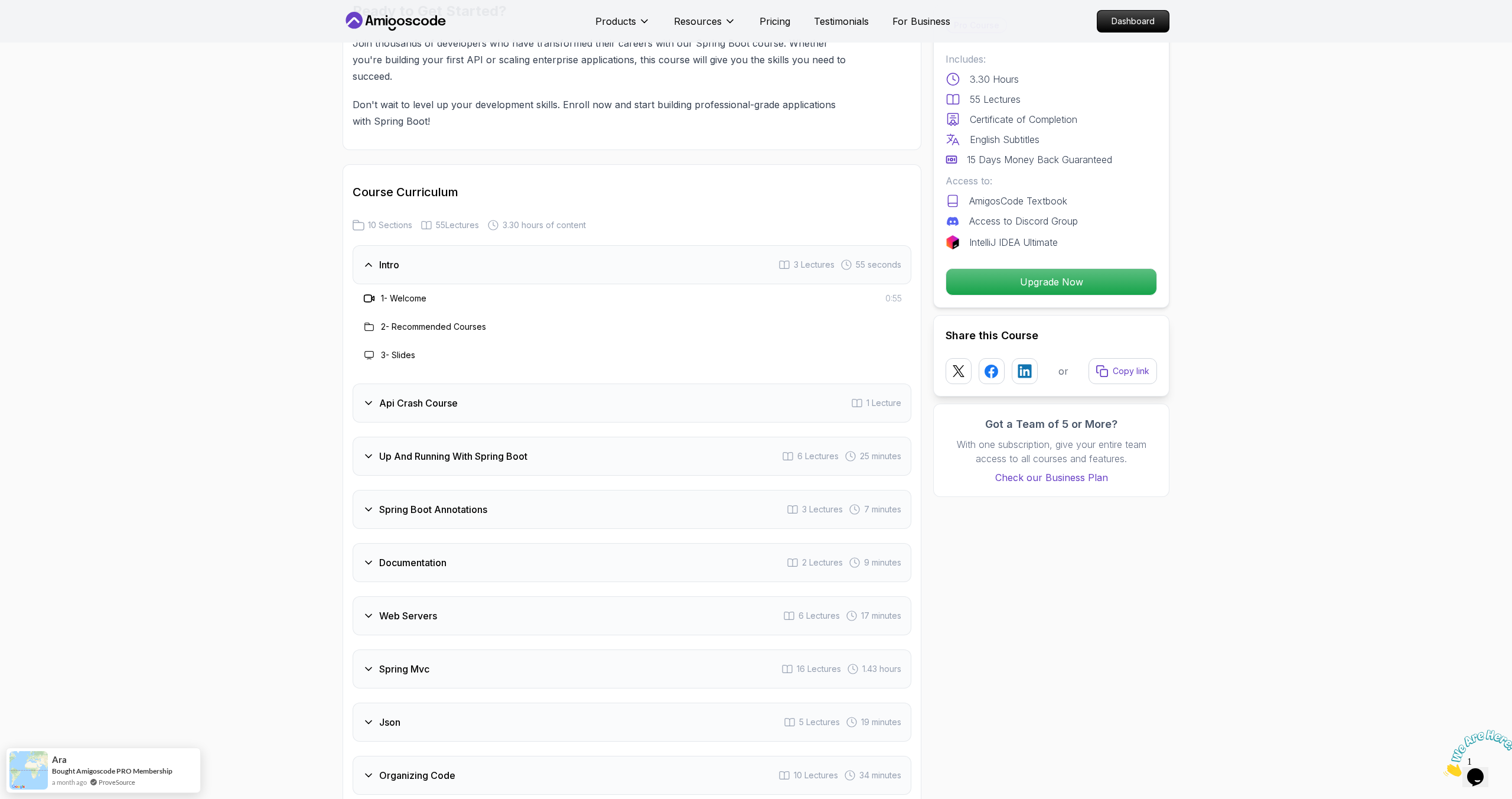
scroll to position [1907, 0]
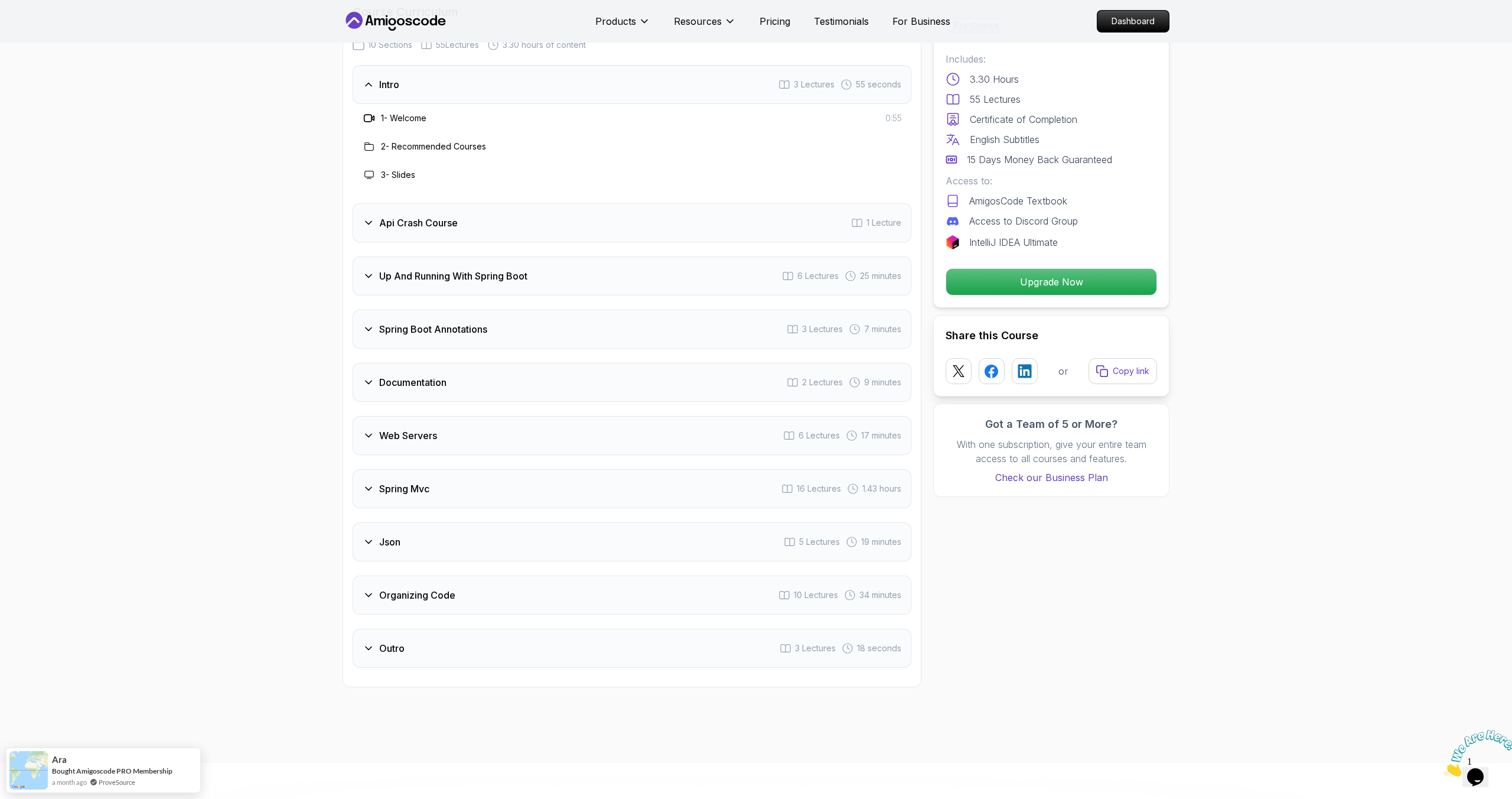
click at [367, 323] on icon at bounding box center [368, 329] width 12 height 12
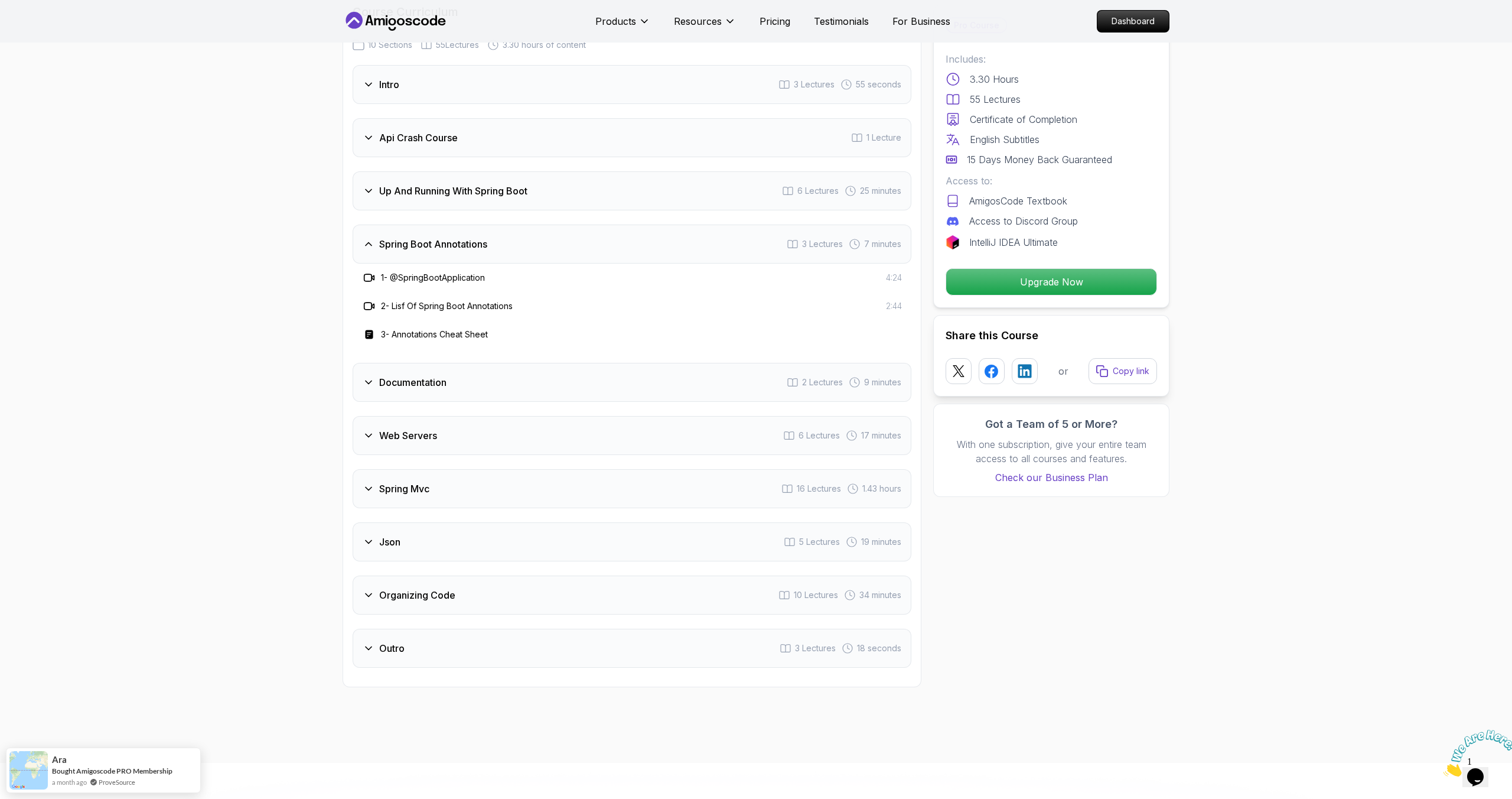
click at [368, 381] on icon at bounding box center [368, 383] width 6 height 3
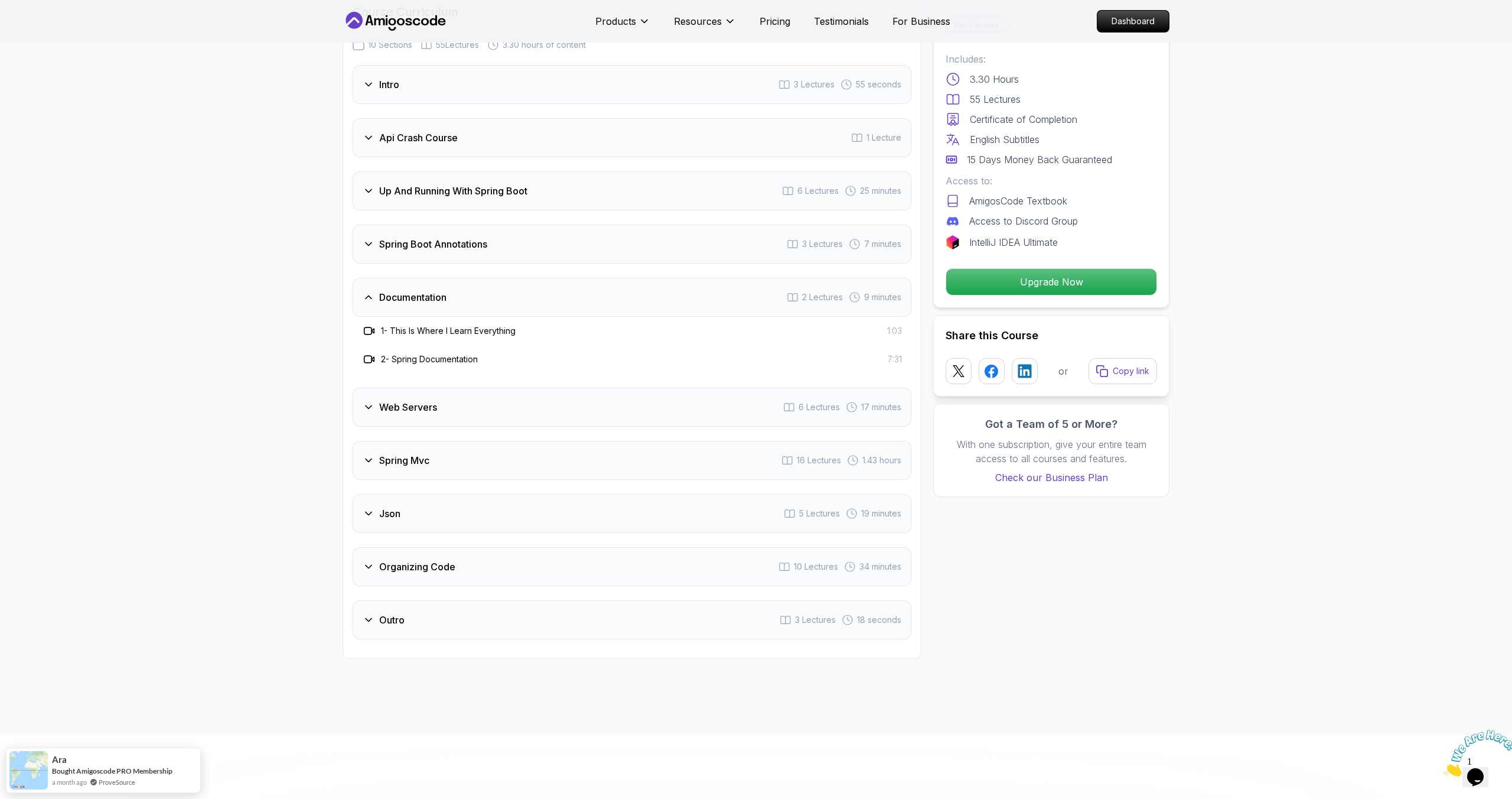
click at [371, 459] on icon at bounding box center [368, 460] width 6 height 3
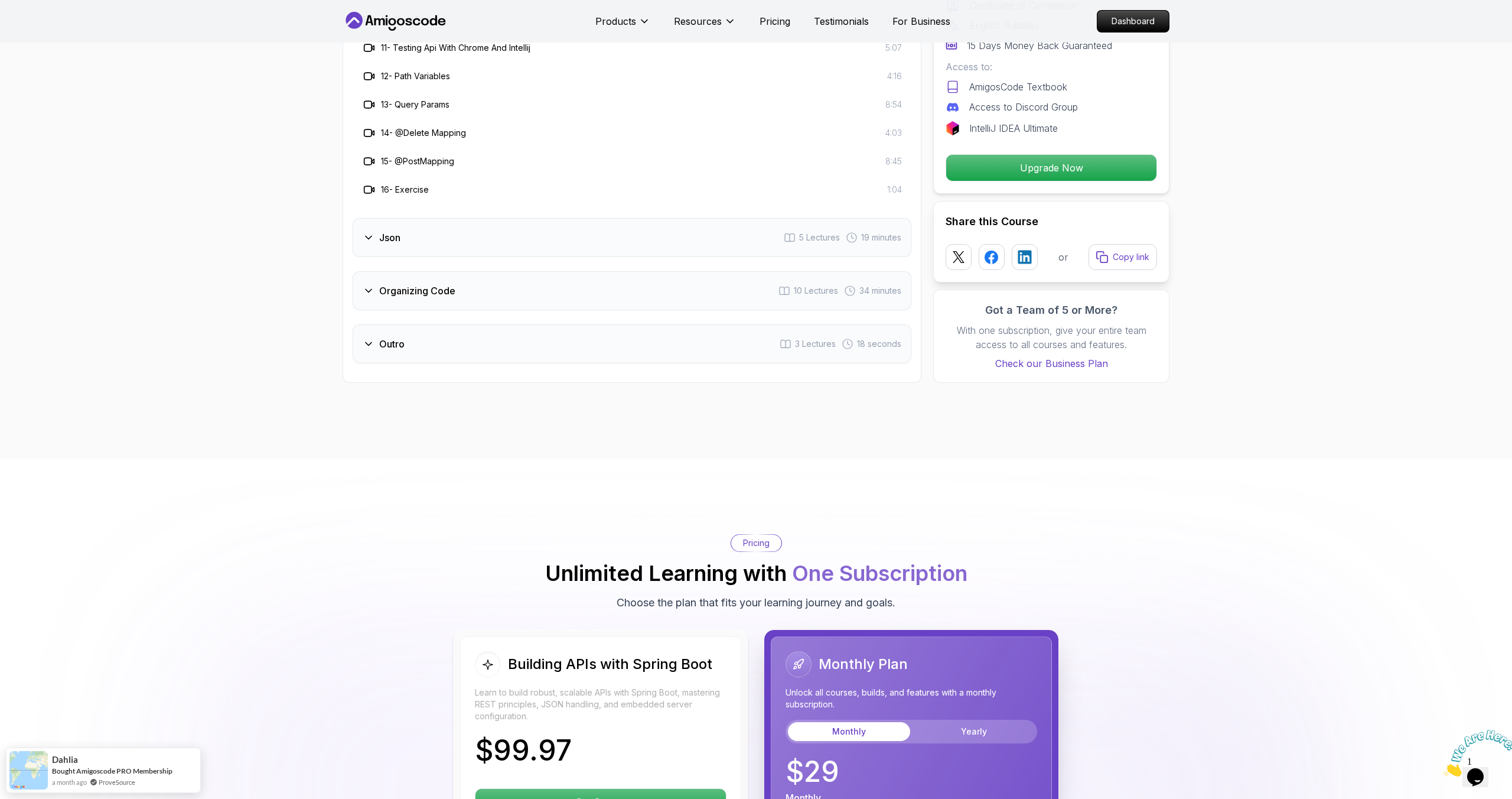
scroll to position [2544, 0]
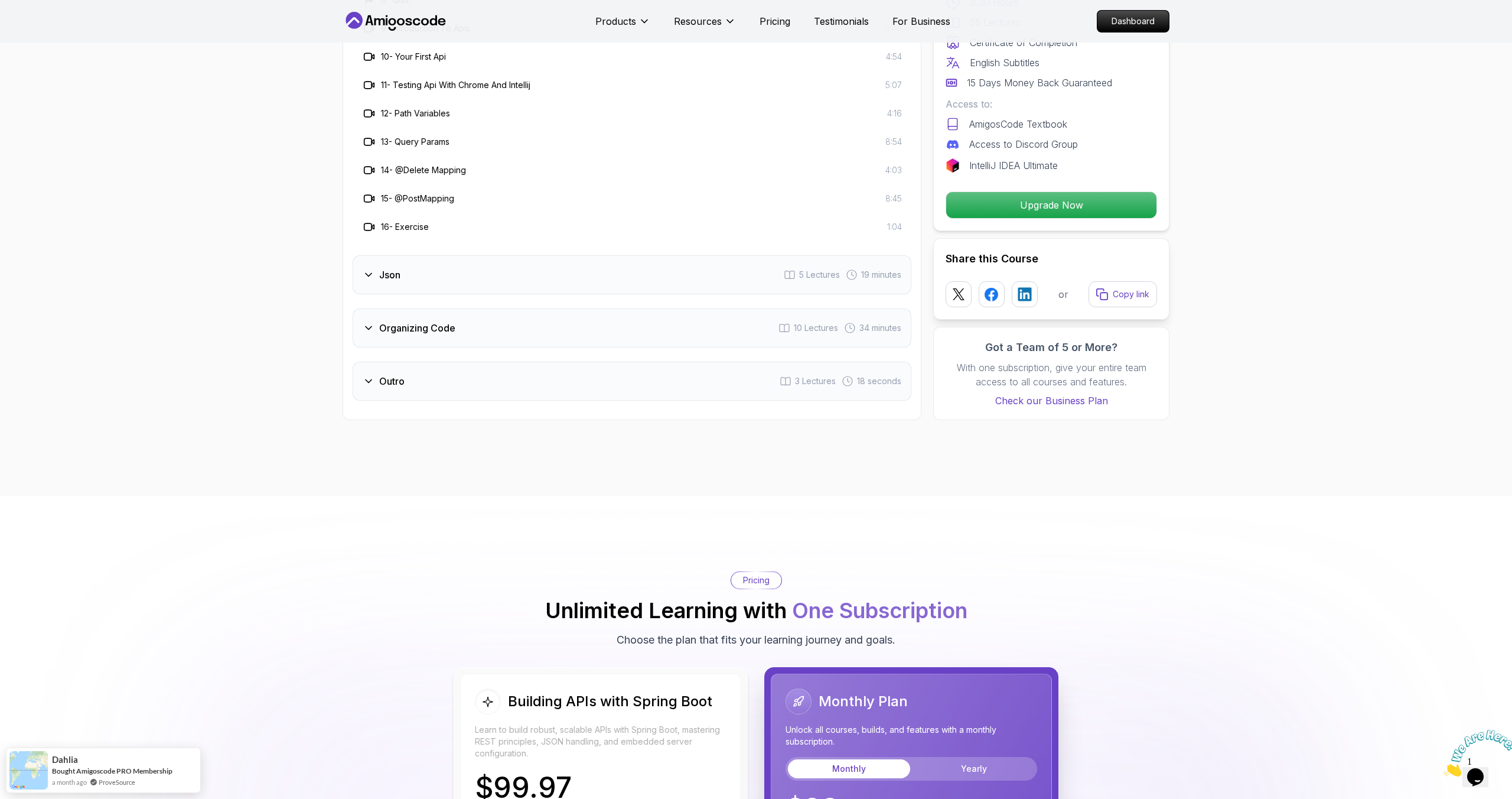
click at [361, 255] on div "Json 5 Lectures 19 minutes" at bounding box center [632, 275] width 559 height 39
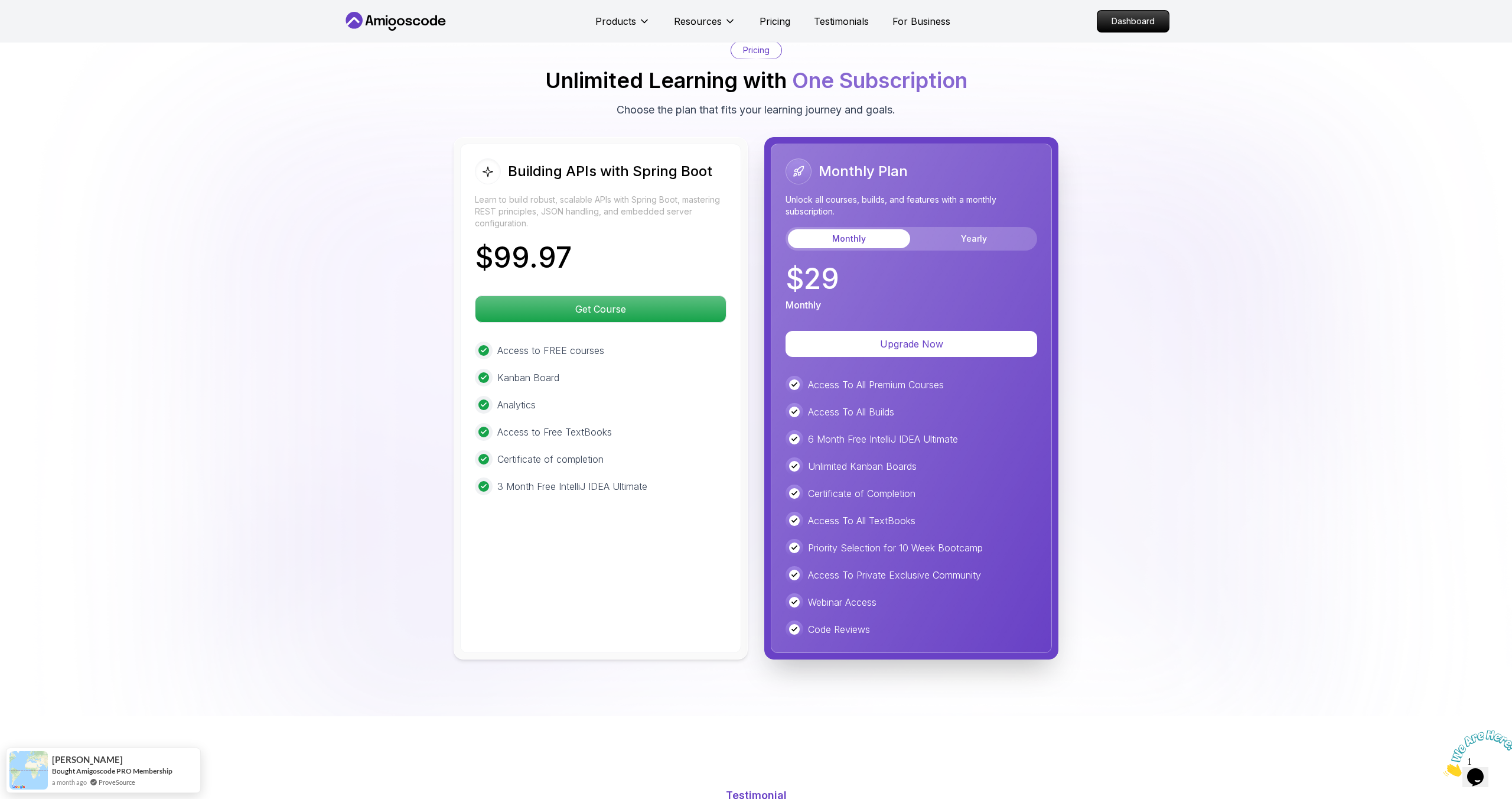
scroll to position [2760, 0]
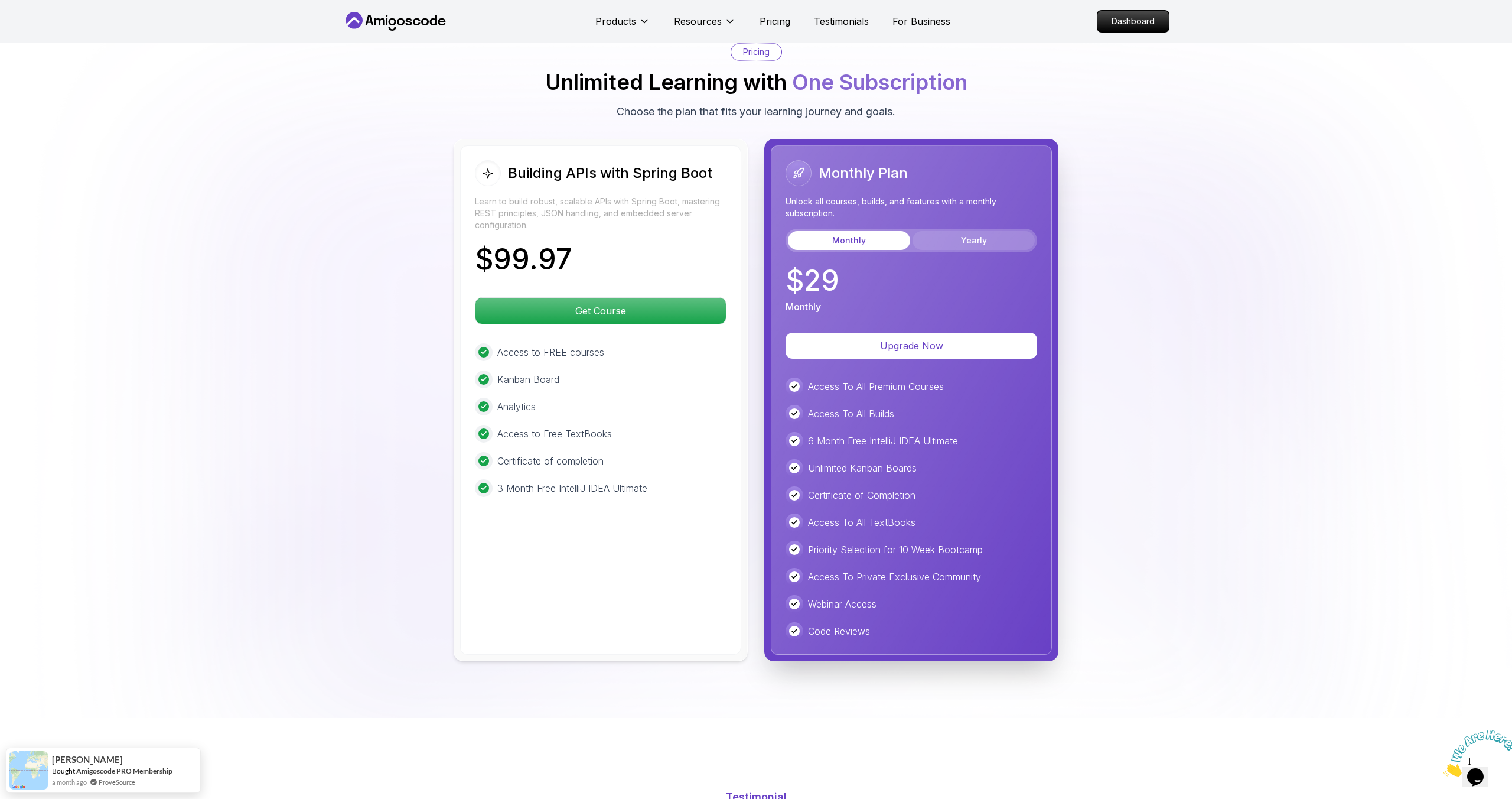
click at [969, 231] on button "Yearly" at bounding box center [974, 240] width 122 height 19
click at [853, 231] on button "Monthly" at bounding box center [849, 240] width 122 height 19
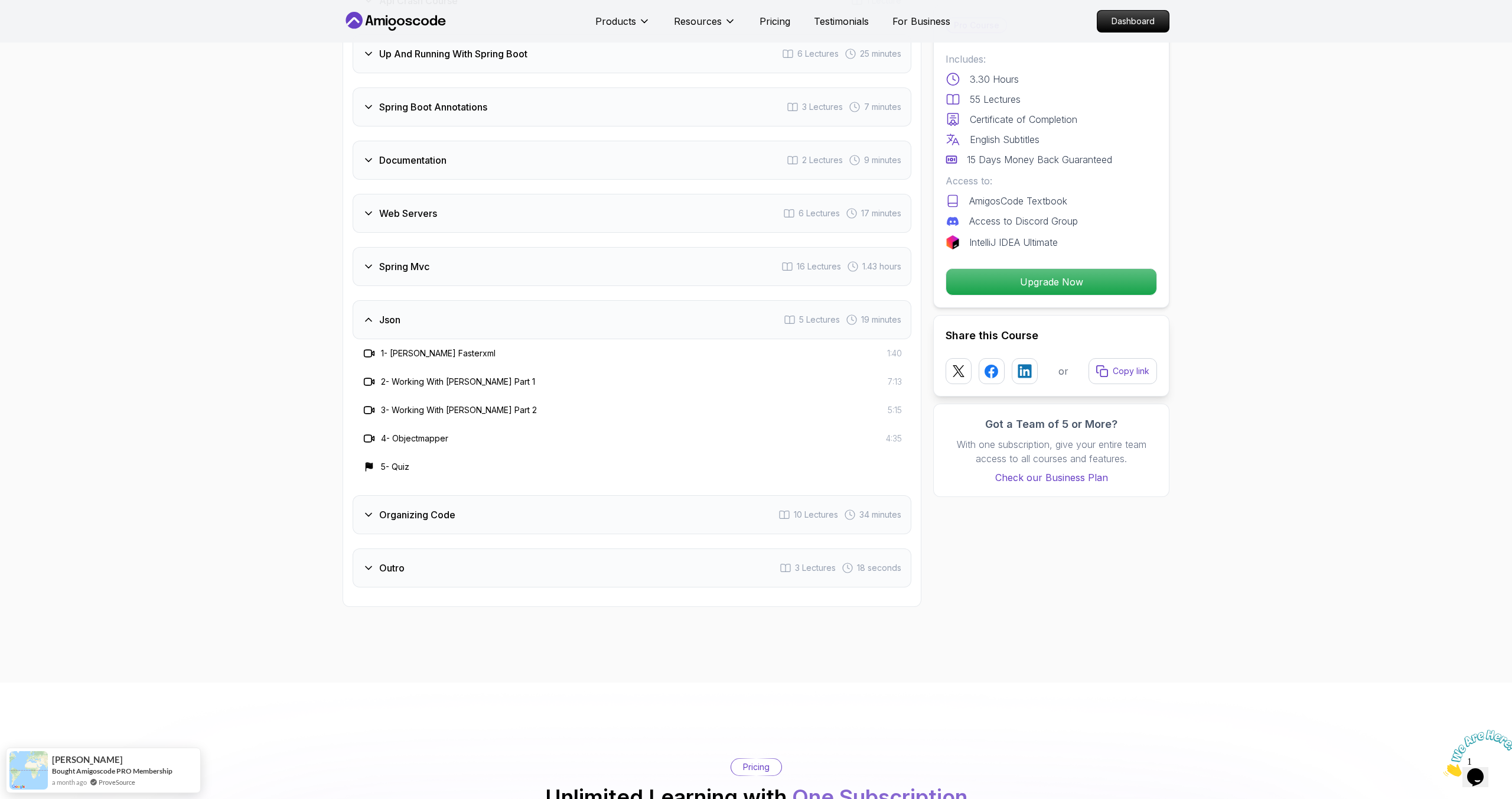
scroll to position [1582, 0]
